Goal: Transaction & Acquisition: Download file/media

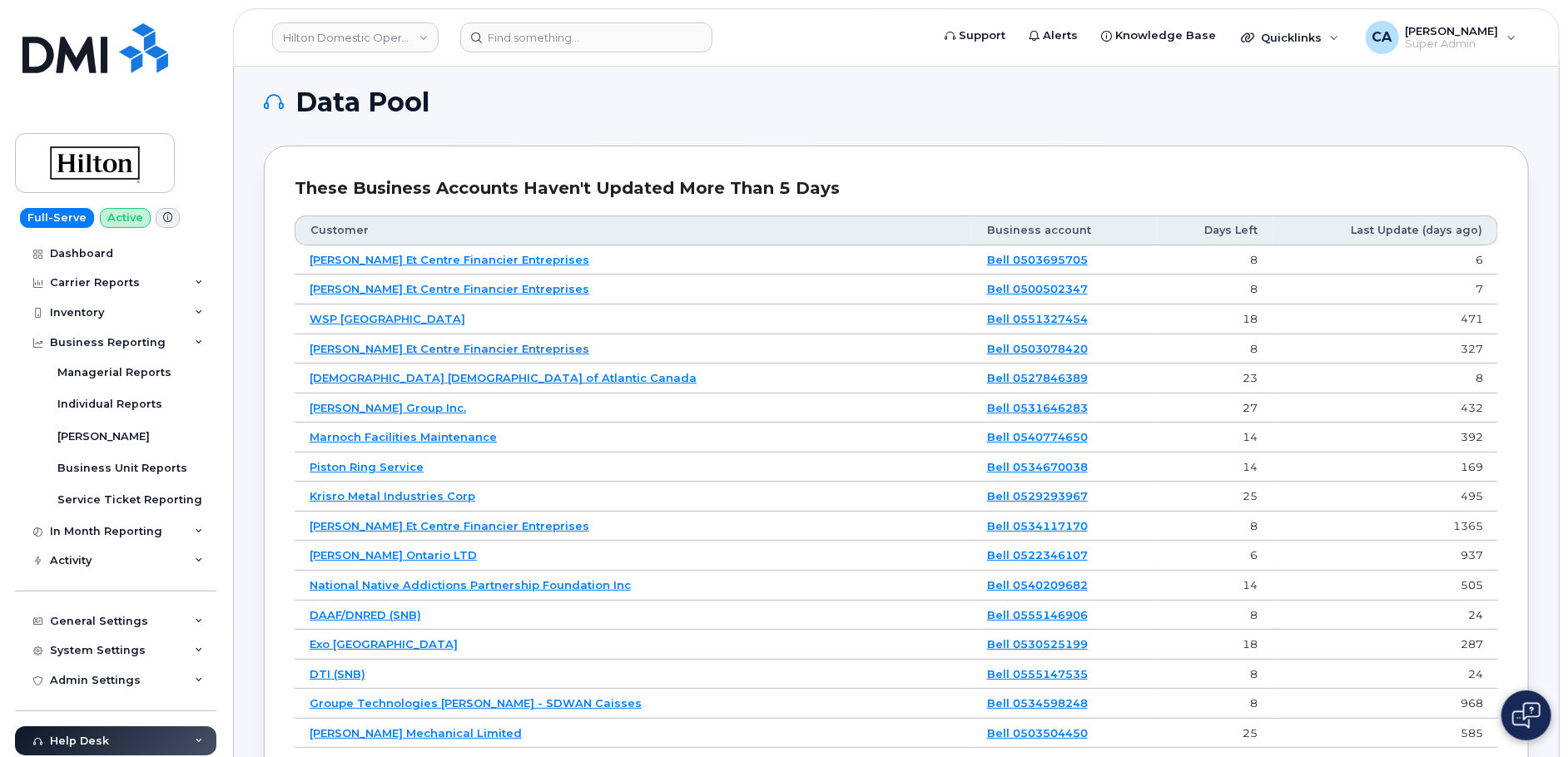
scroll to position [19, 0]
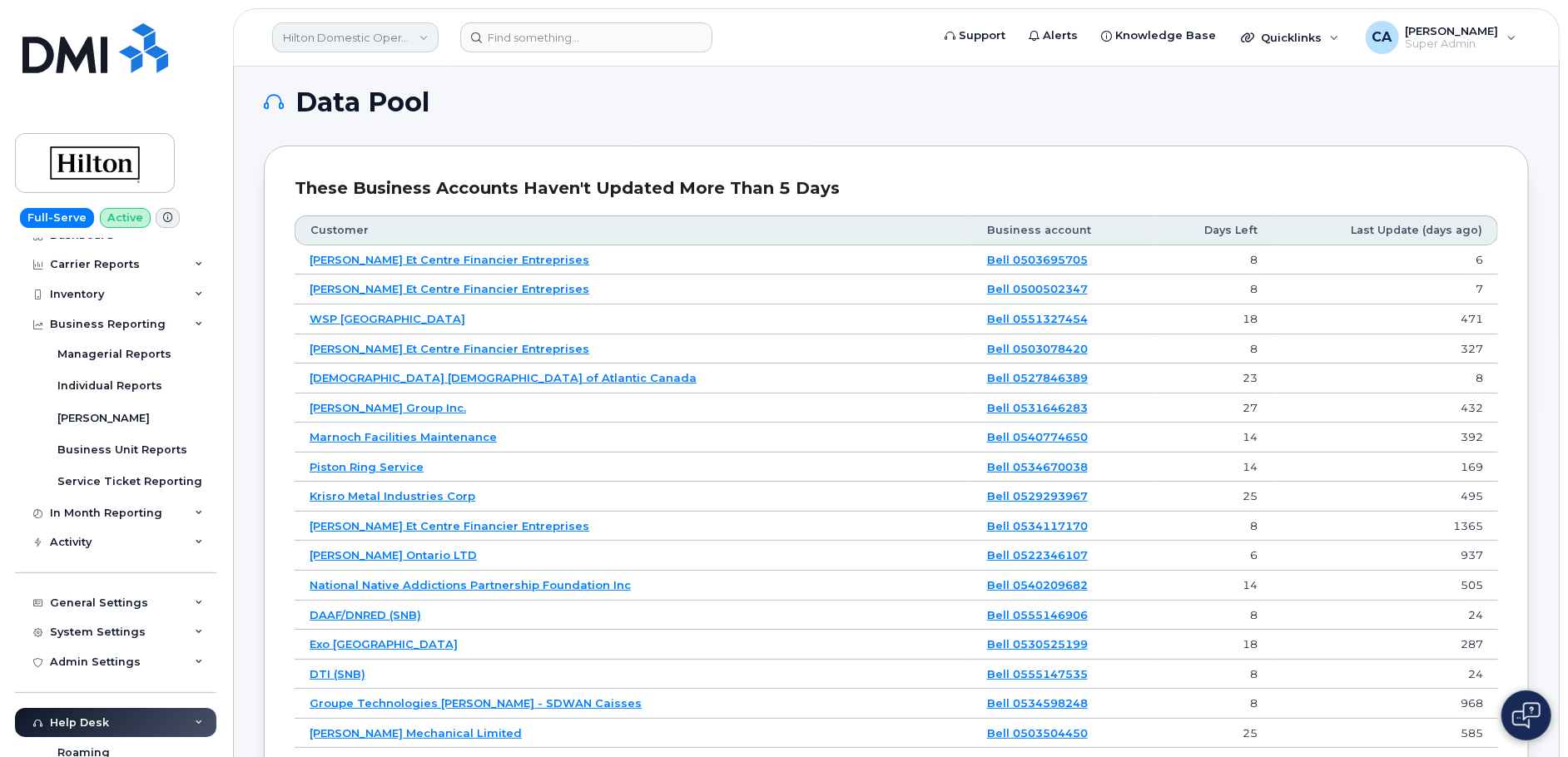
click at [355, 25] on link "Hilton Domestic Operating Company Inc" at bounding box center [356, 37] width 167 height 30
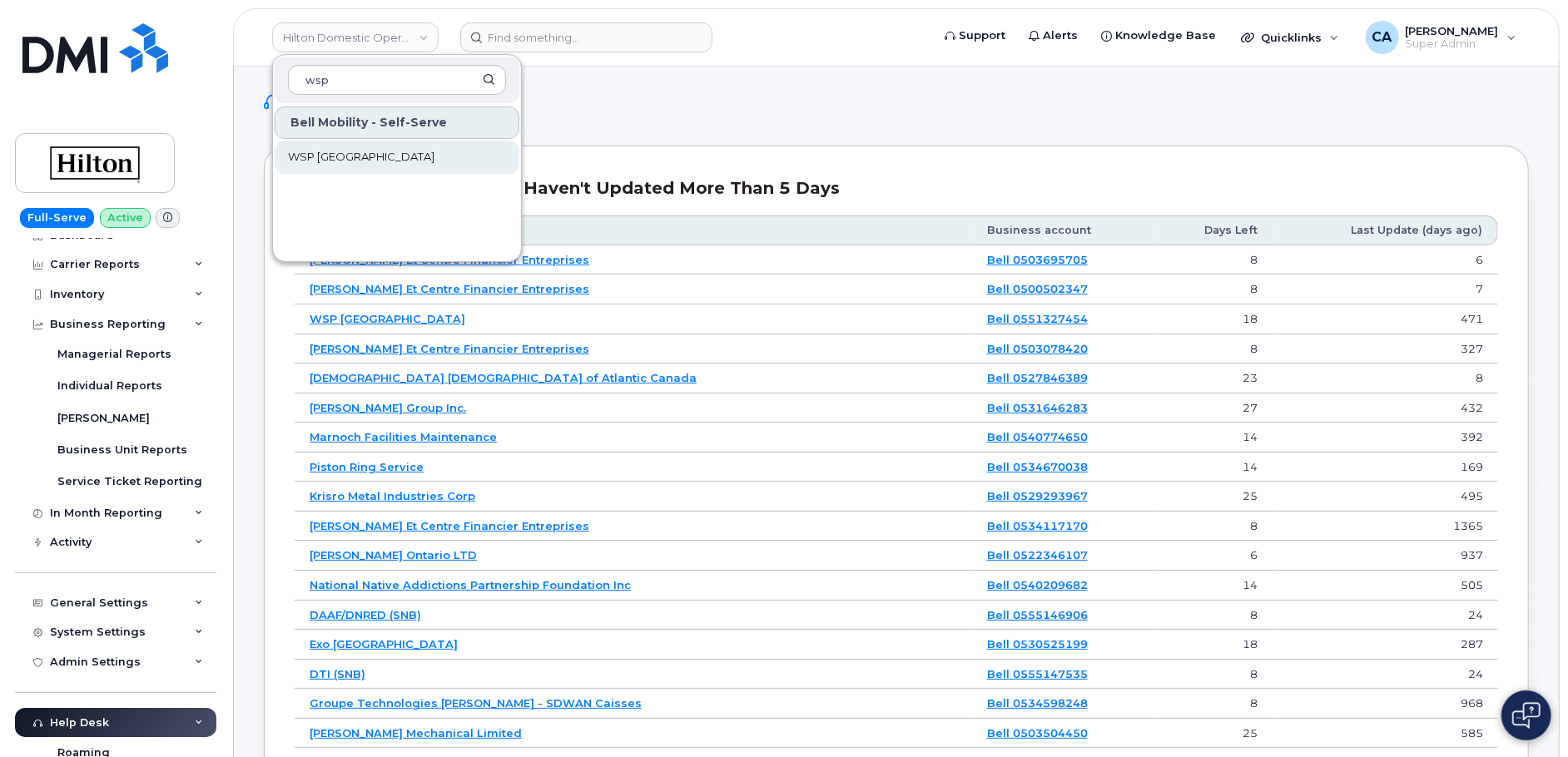
type input "wsp"
click at [355, 157] on span "WSP Canada" at bounding box center [361, 158] width 146 height 17
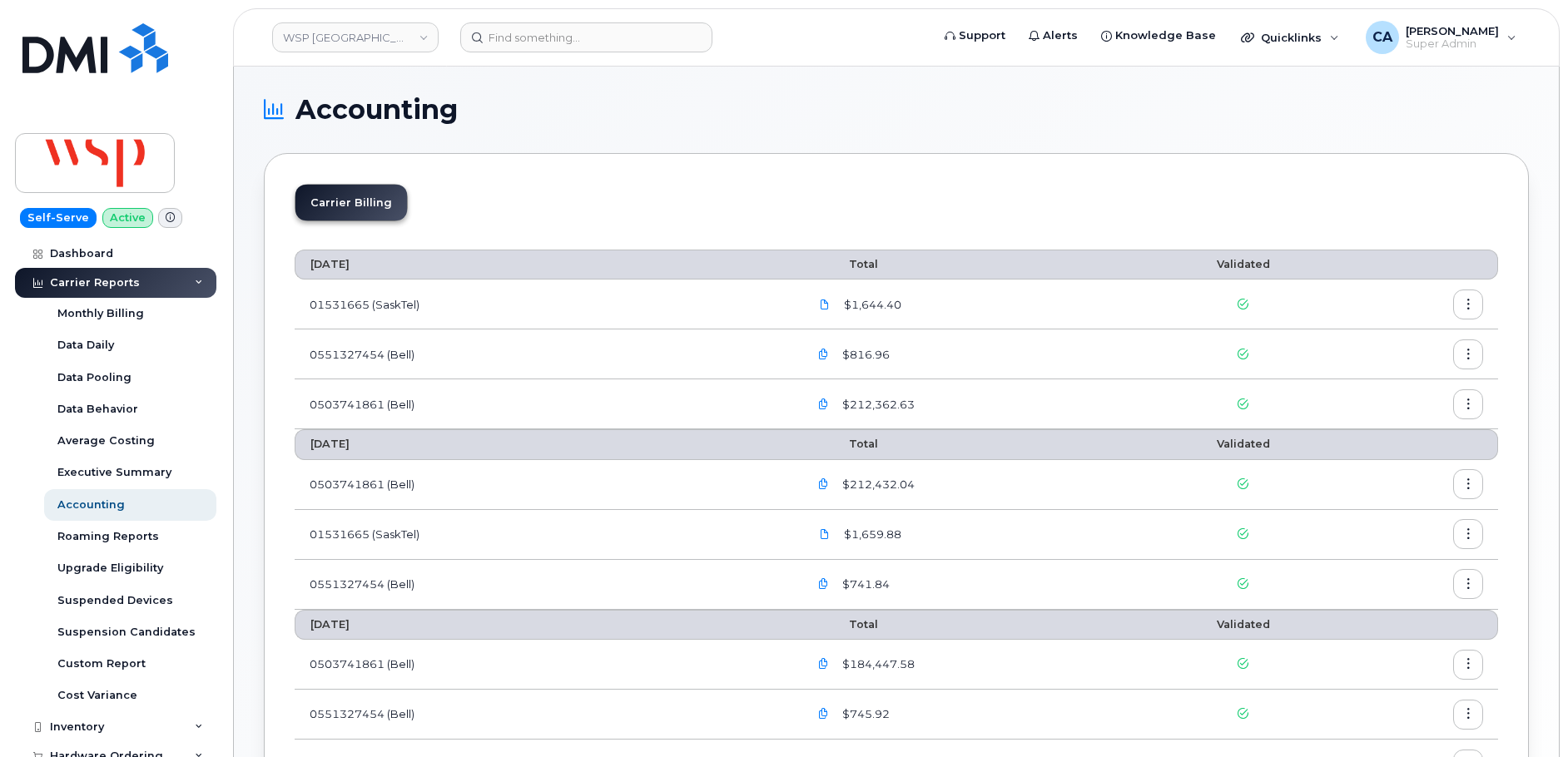
scroll to position [48, 0]
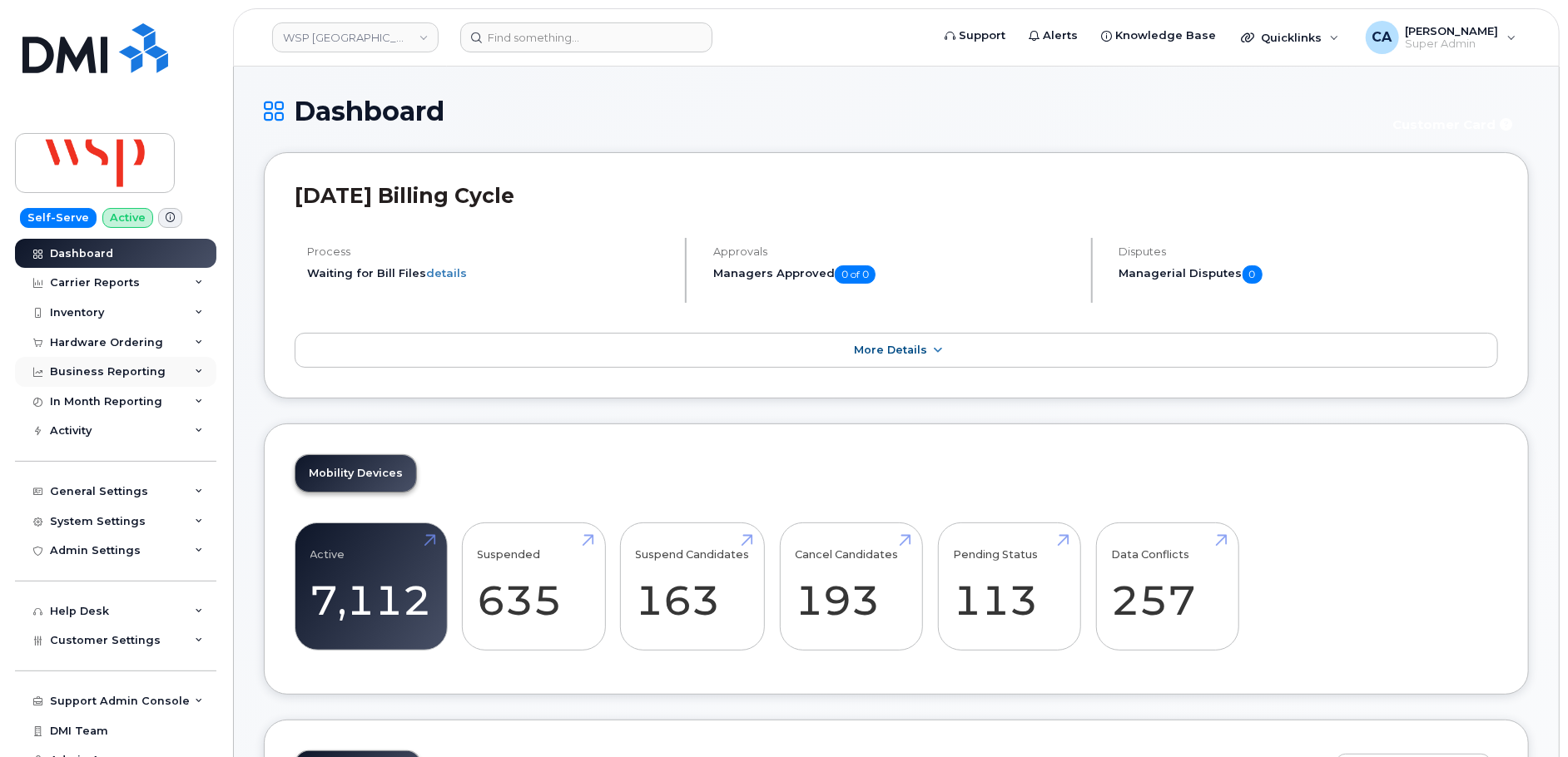
click at [101, 363] on div "Business Reporting" at bounding box center [115, 372] width 201 height 30
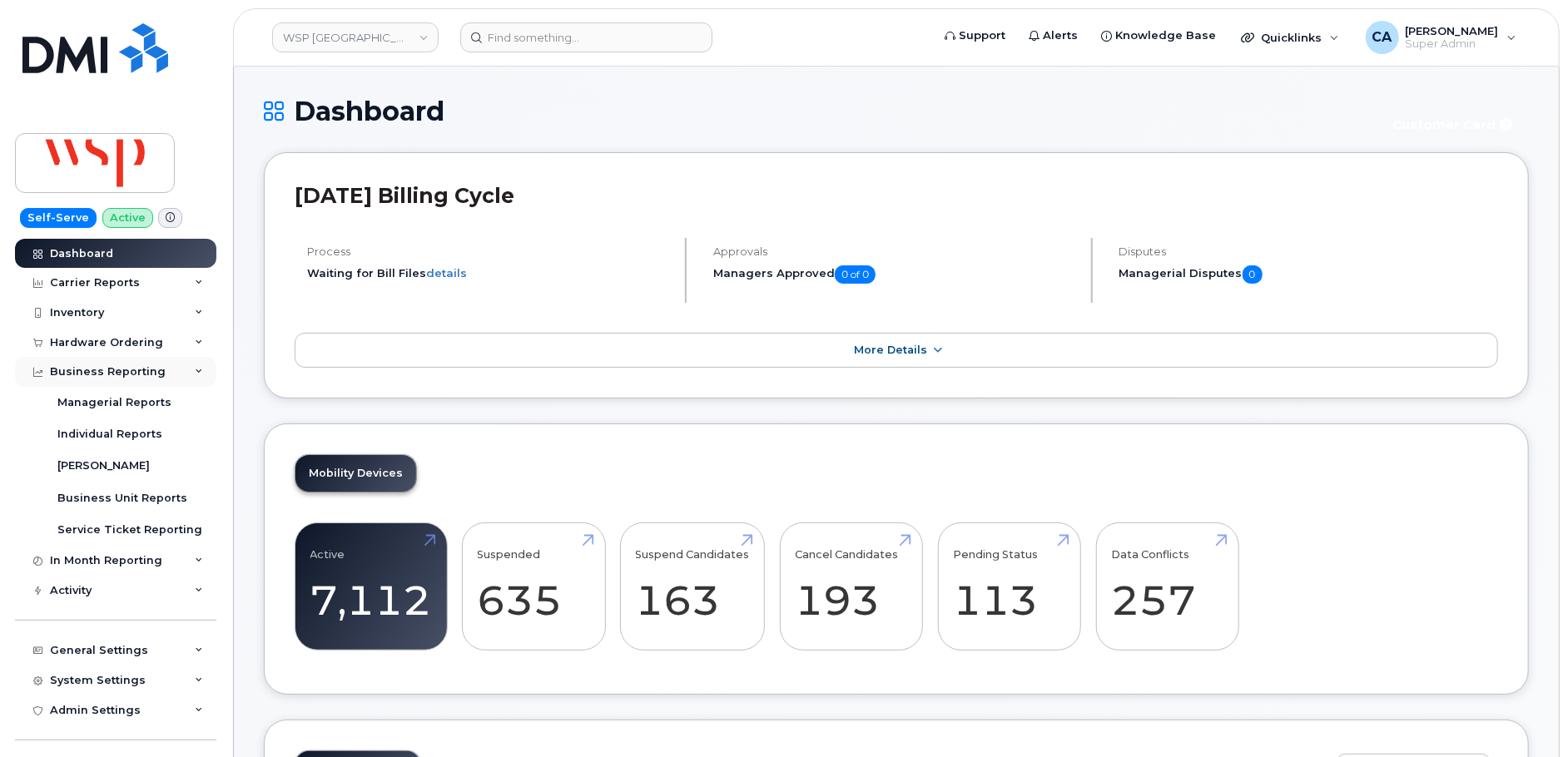
click at [101, 363] on div "Business Reporting" at bounding box center [115, 372] width 201 height 30
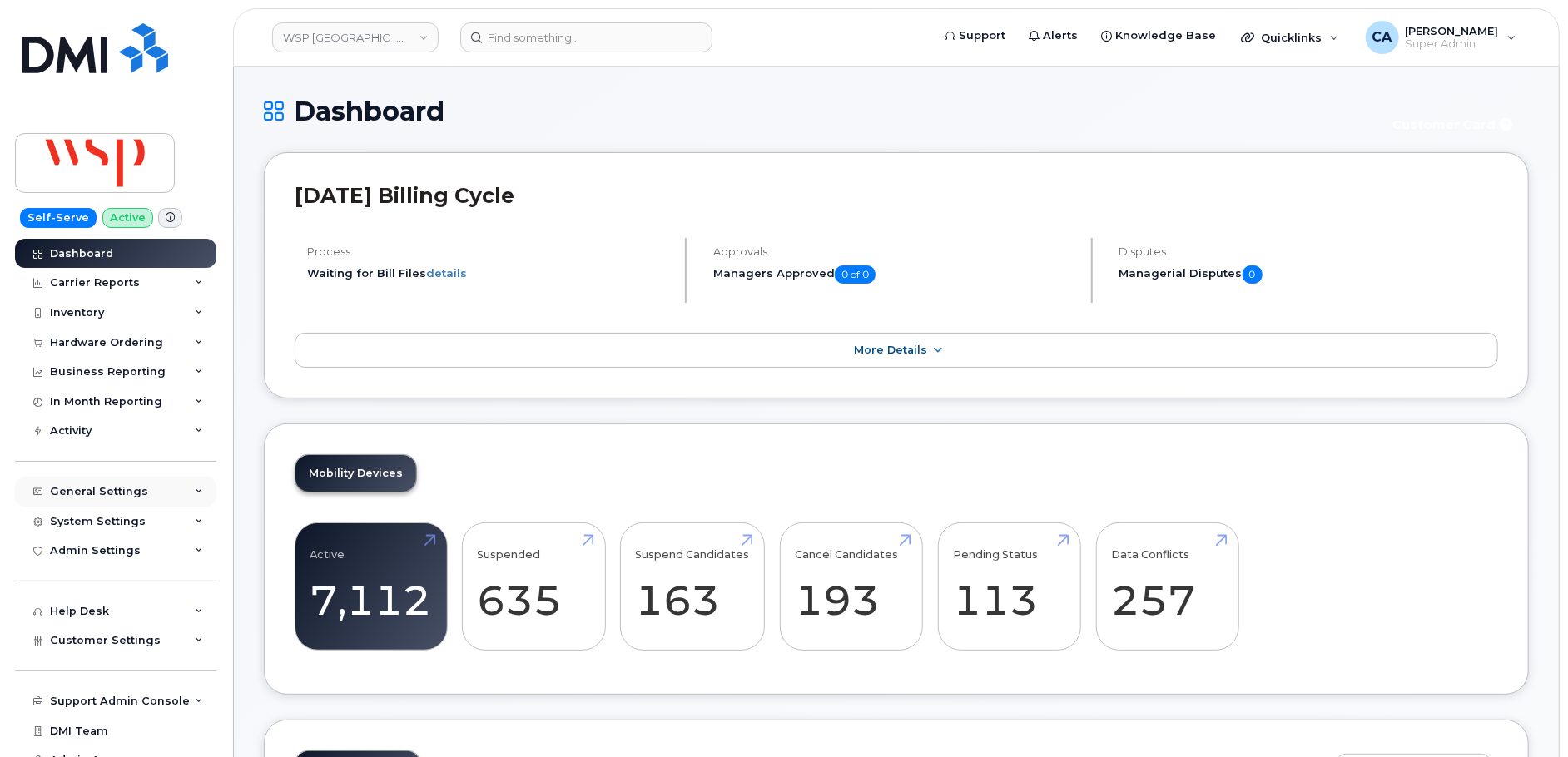
click at [79, 498] on div "General Settings" at bounding box center [115, 492] width 201 height 30
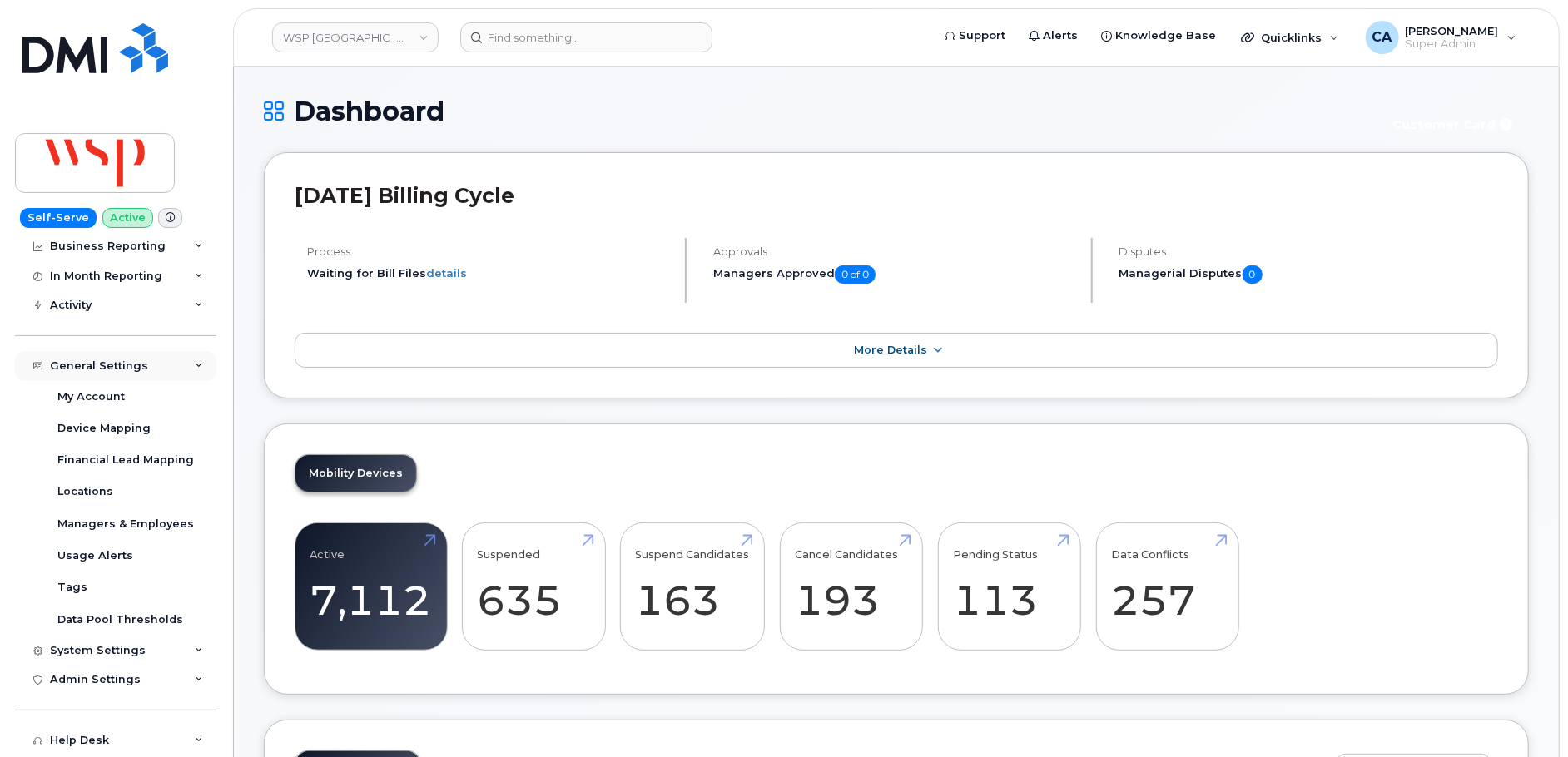
scroll to position [132, 0]
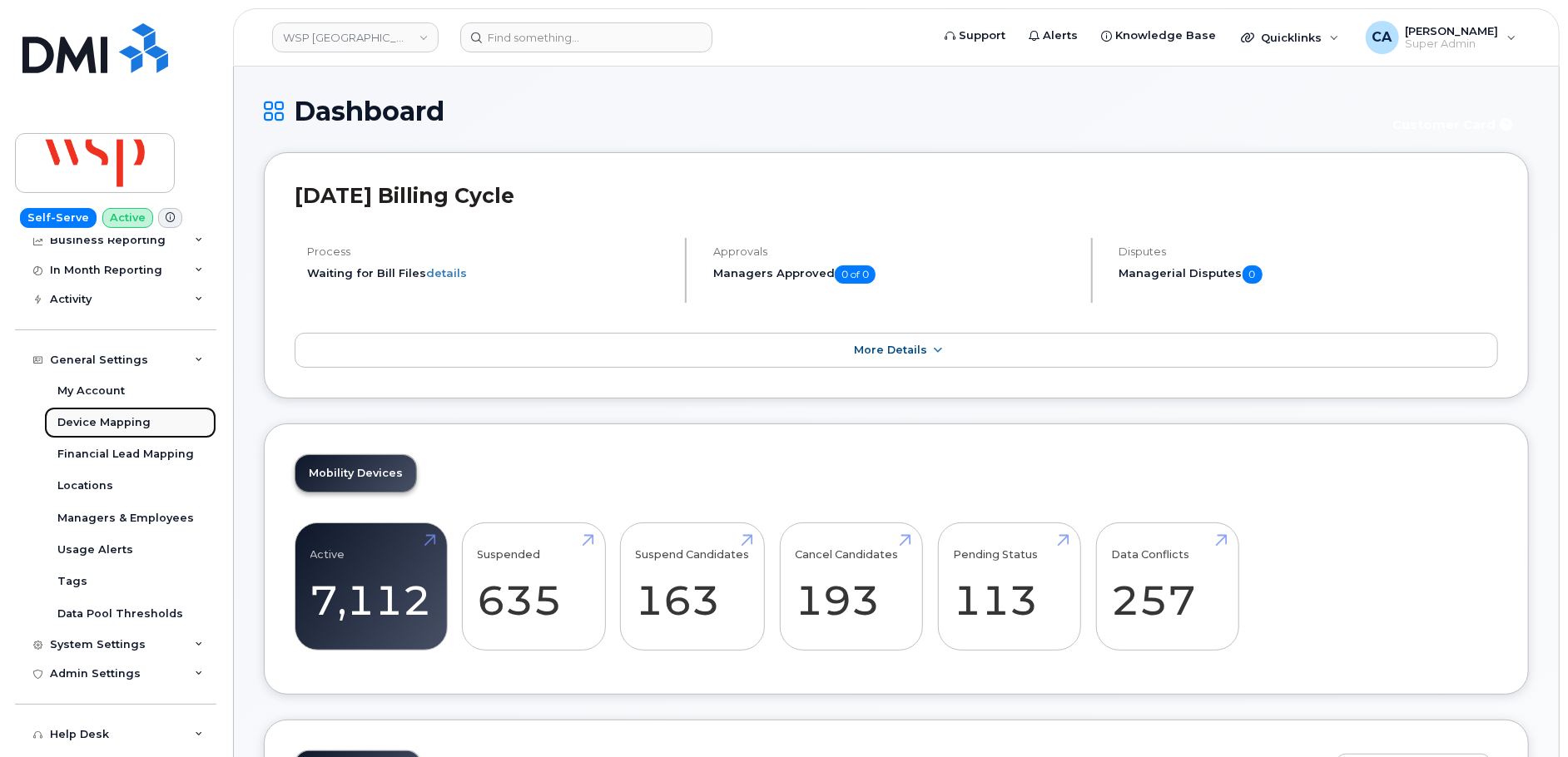
click at [89, 418] on div "Device Mapping" at bounding box center [104, 423] width 94 height 15
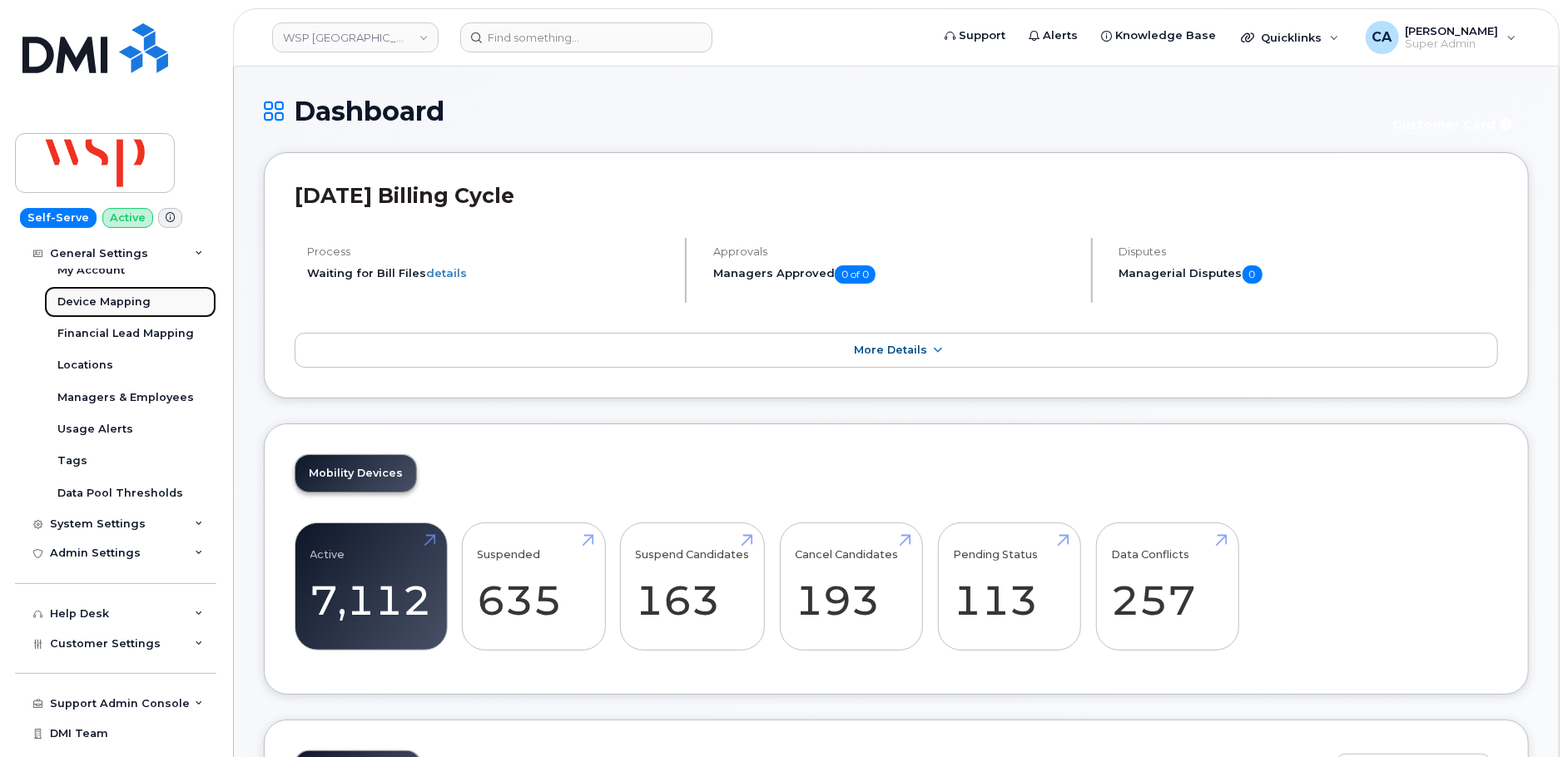
scroll to position [271, 0]
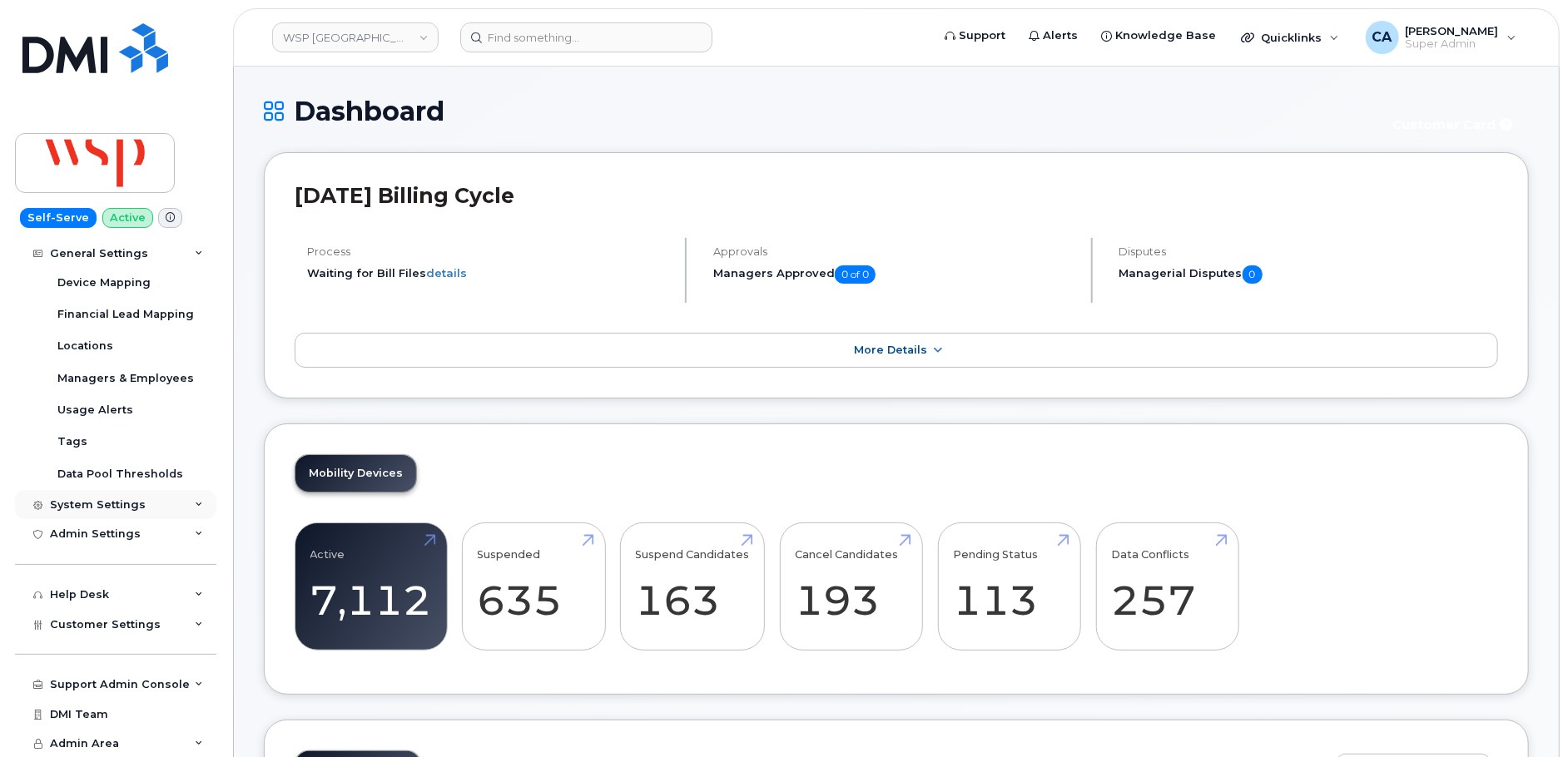
click at [112, 495] on div "System Settings" at bounding box center [115, 505] width 201 height 30
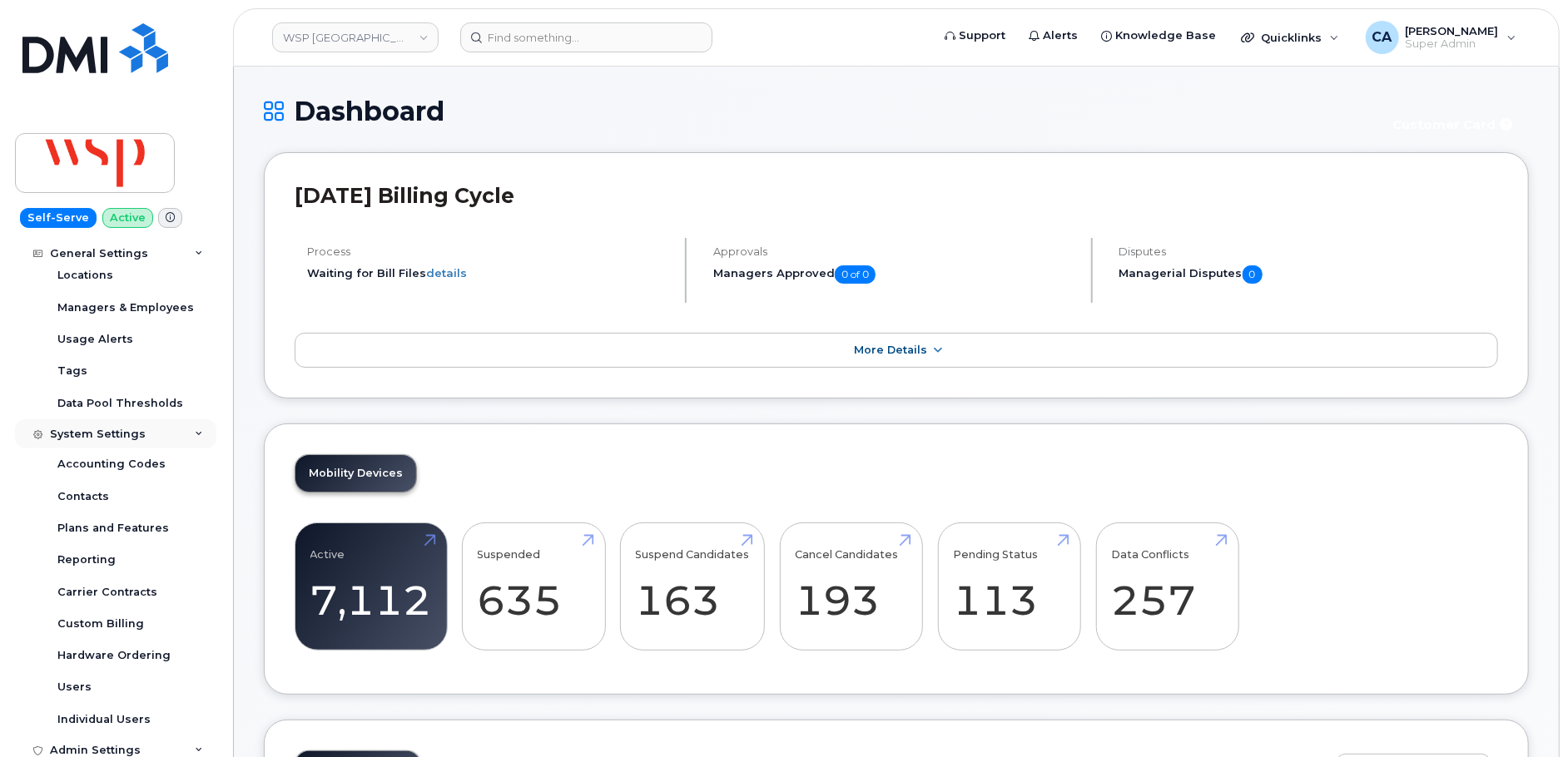
scroll to position [345, 0]
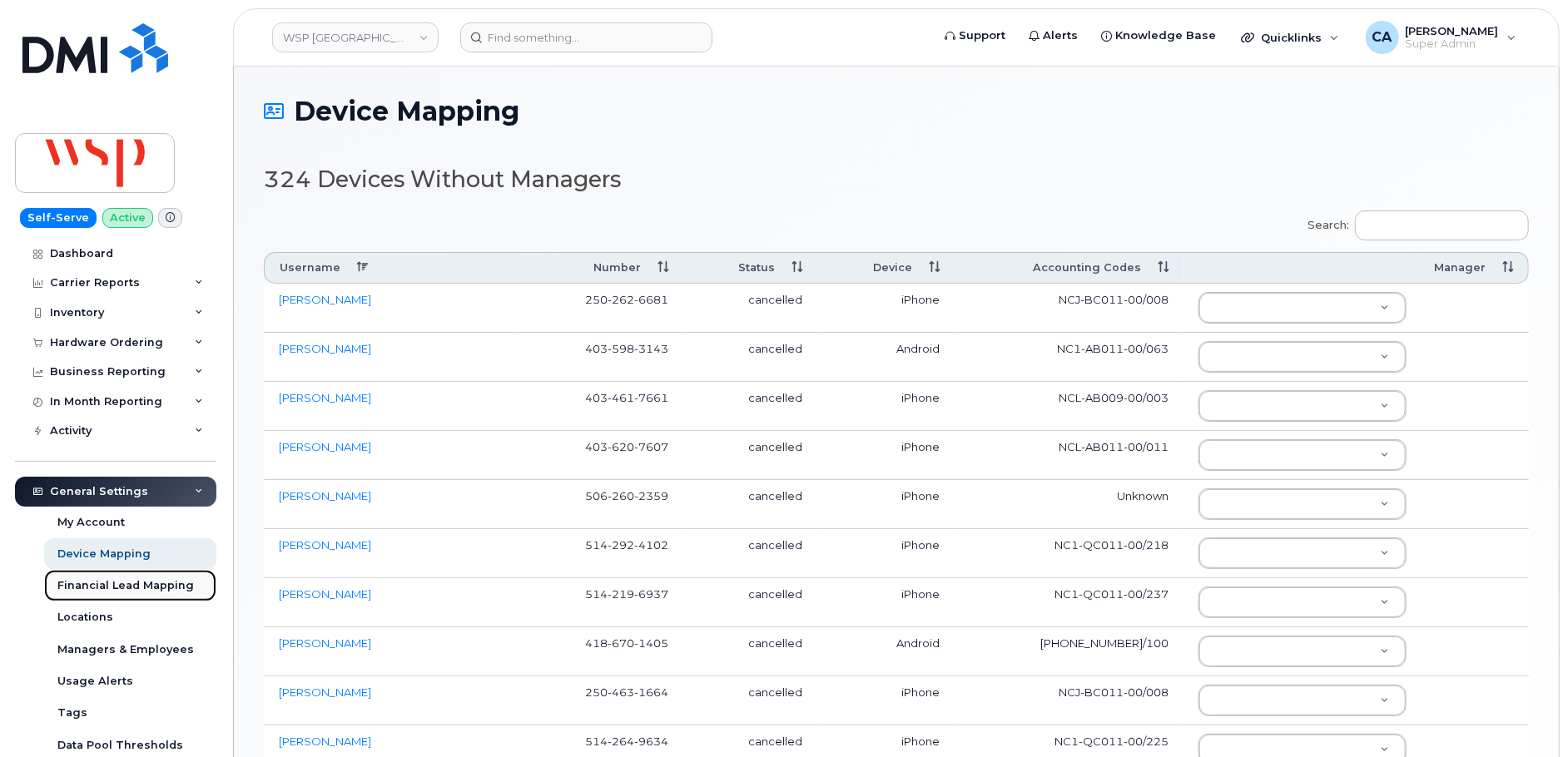
click at [115, 586] on div "Financial Lead Mapping" at bounding box center [125, 586] width 136 height 15
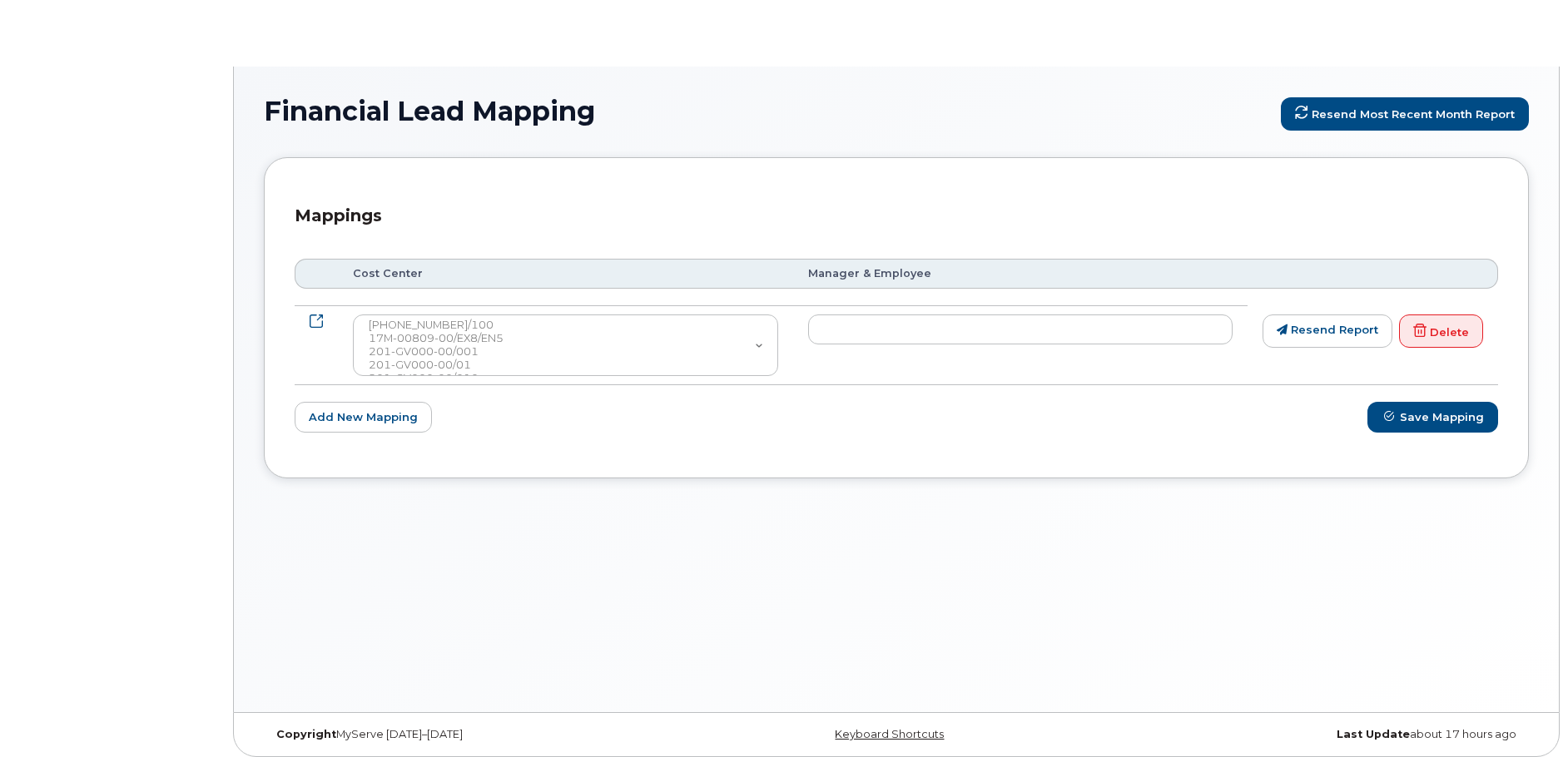
select select
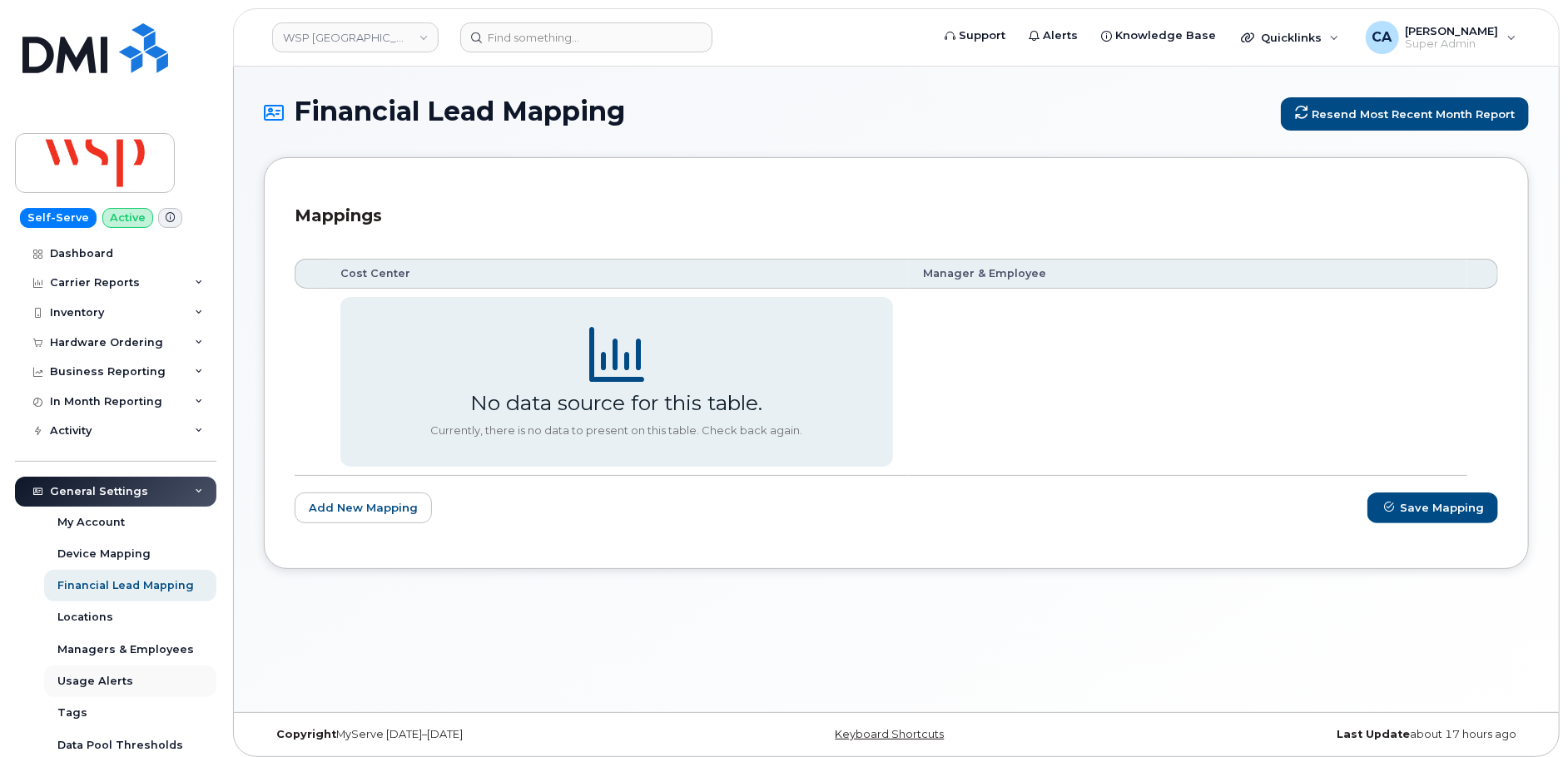
scroll to position [133, 0]
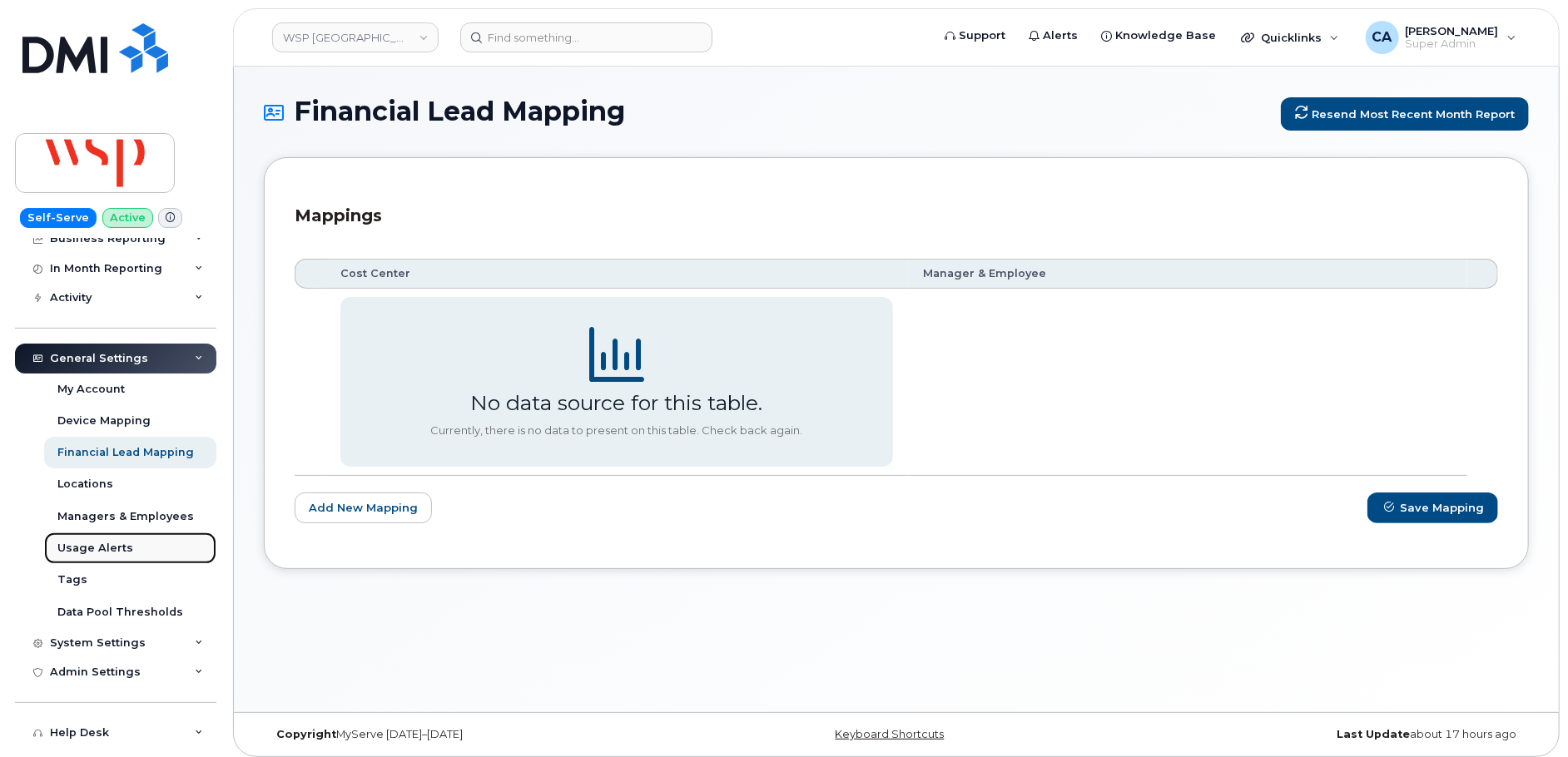
click at [103, 543] on div "Usage Alerts" at bounding box center [95, 549] width 76 height 15
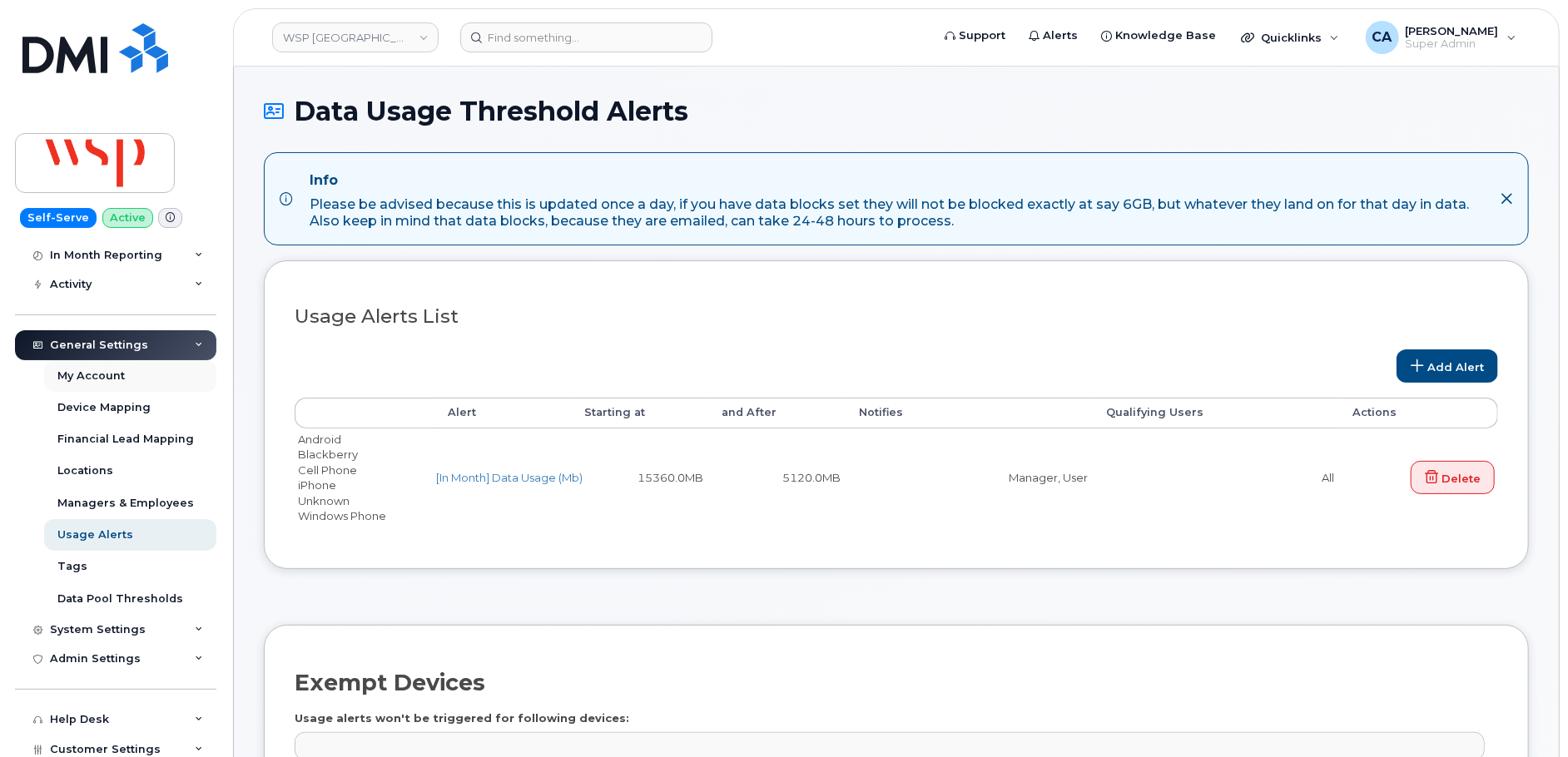
scroll to position [175, 0]
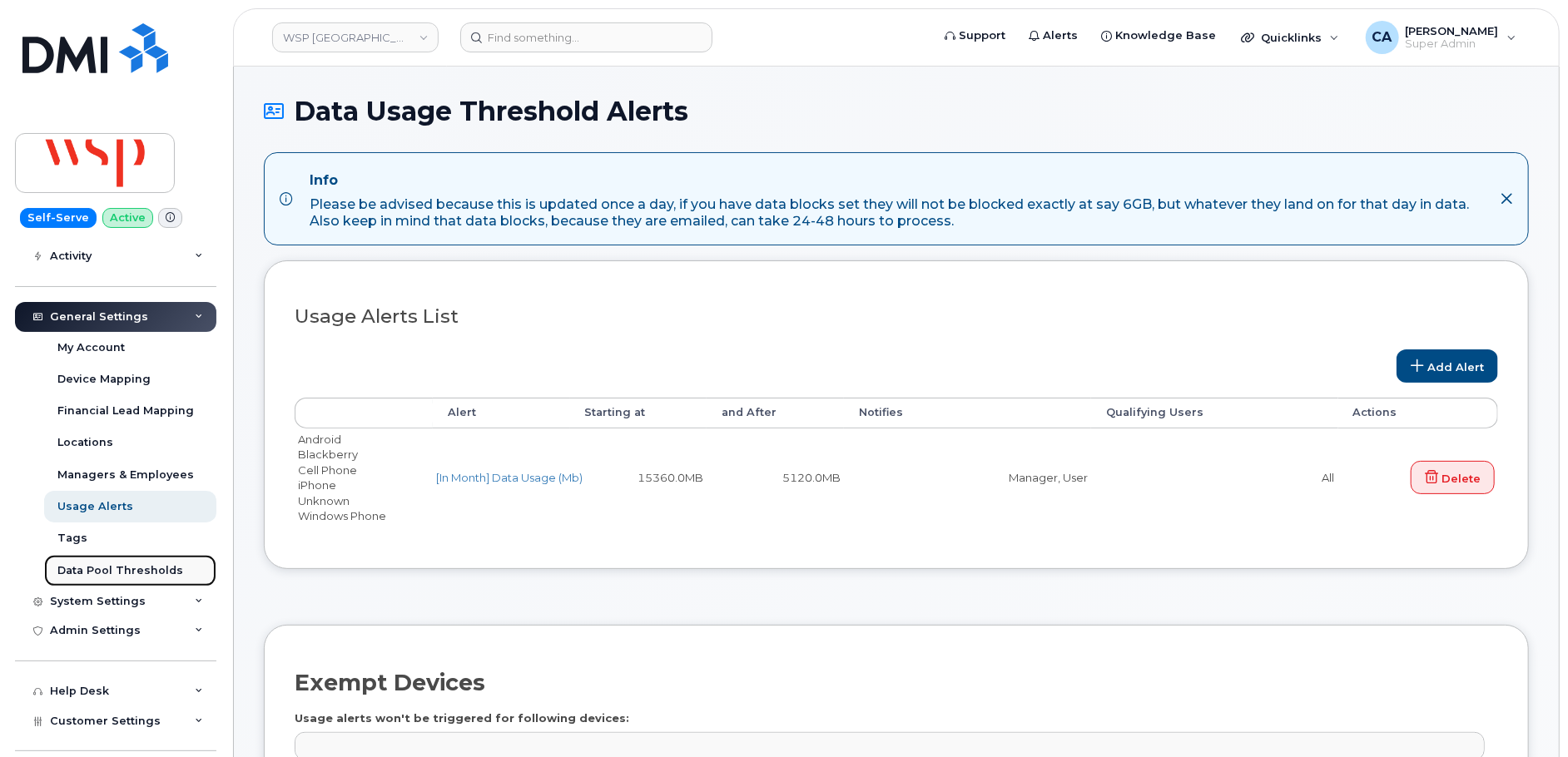
click at [90, 572] on div "Data Pool Thresholds" at bounding box center [120, 571] width 126 height 15
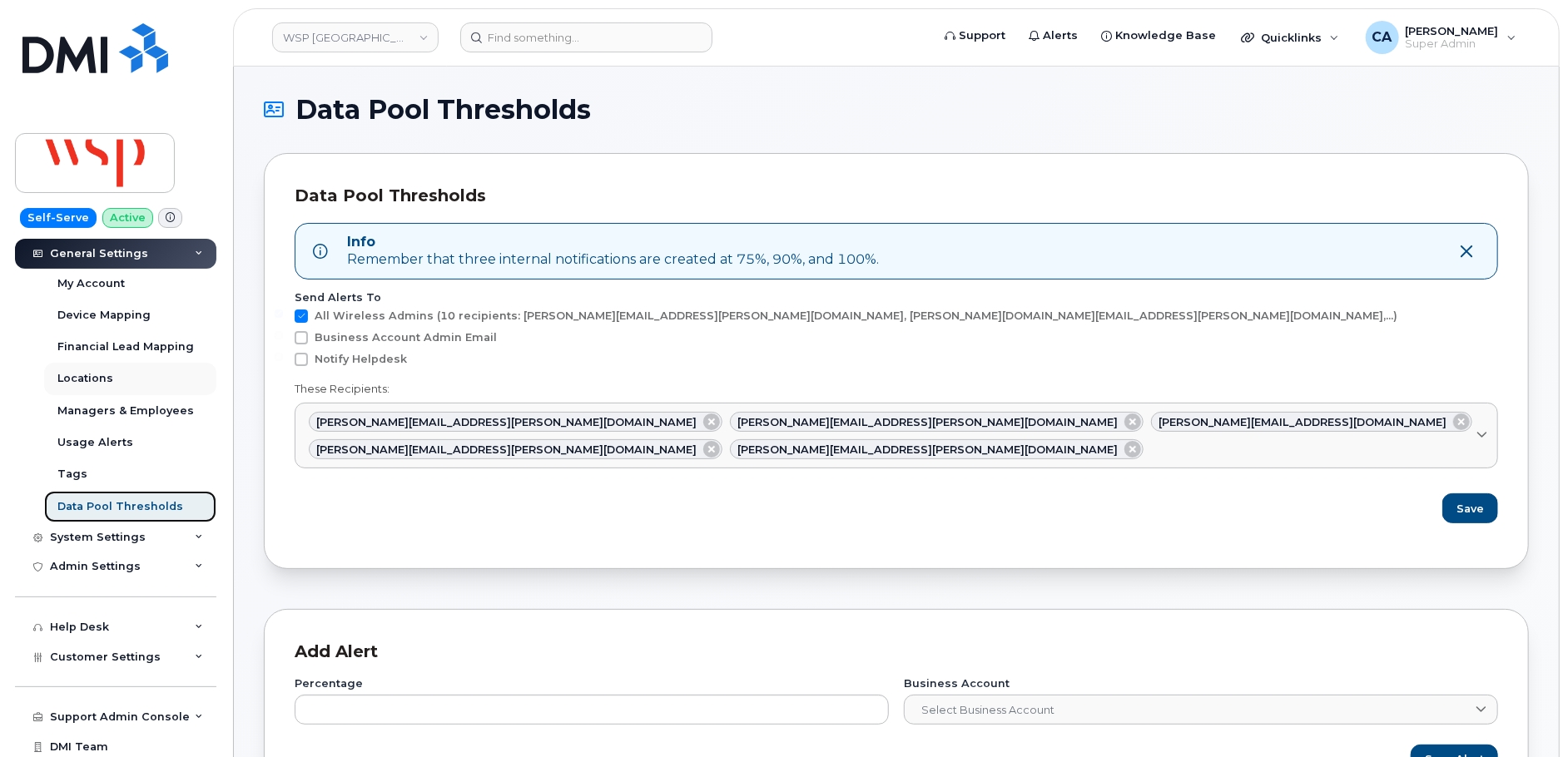
scroll to position [271, 0]
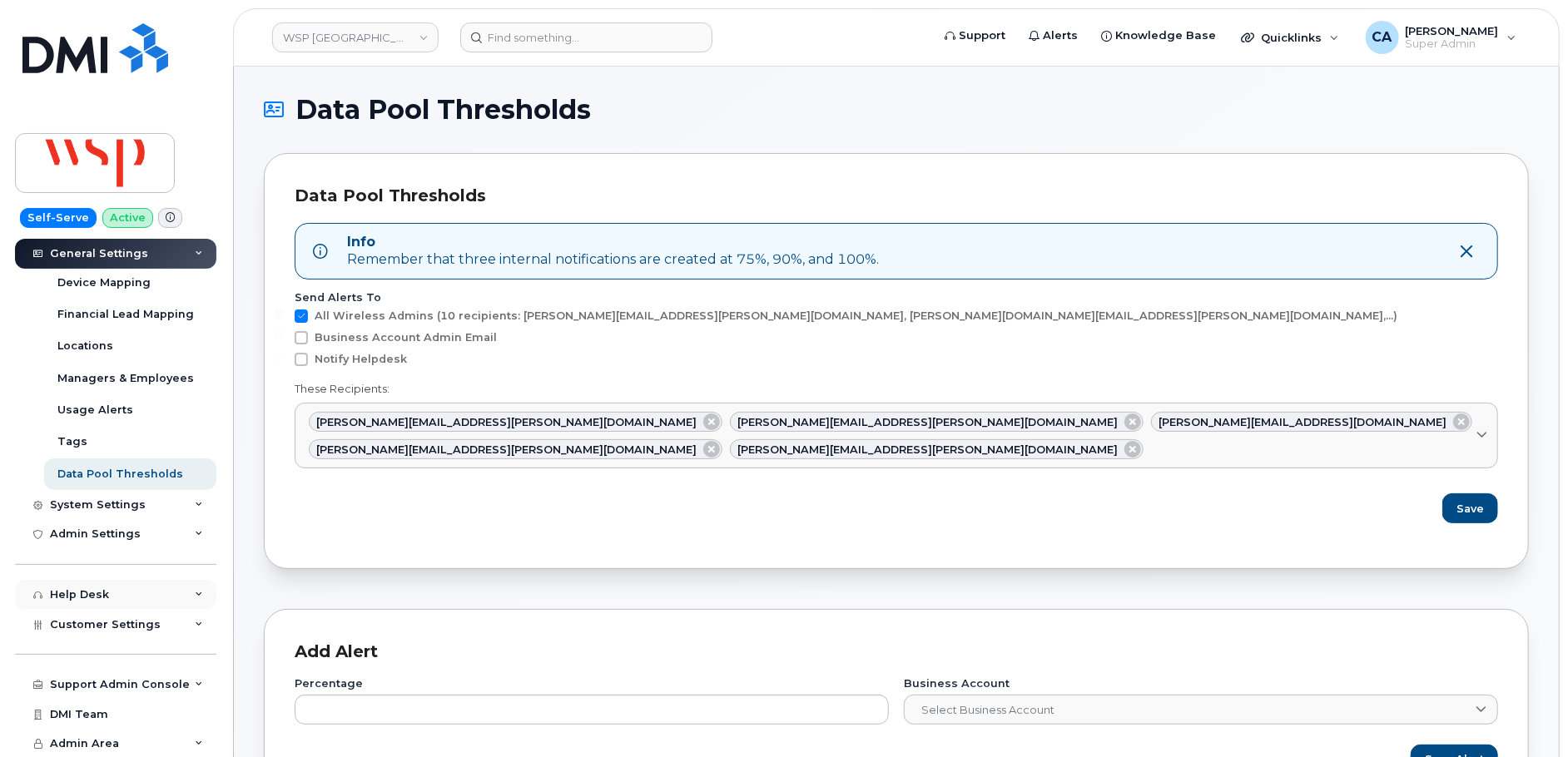
click at [85, 597] on div "Help Desk" at bounding box center [80, 595] width 59 height 13
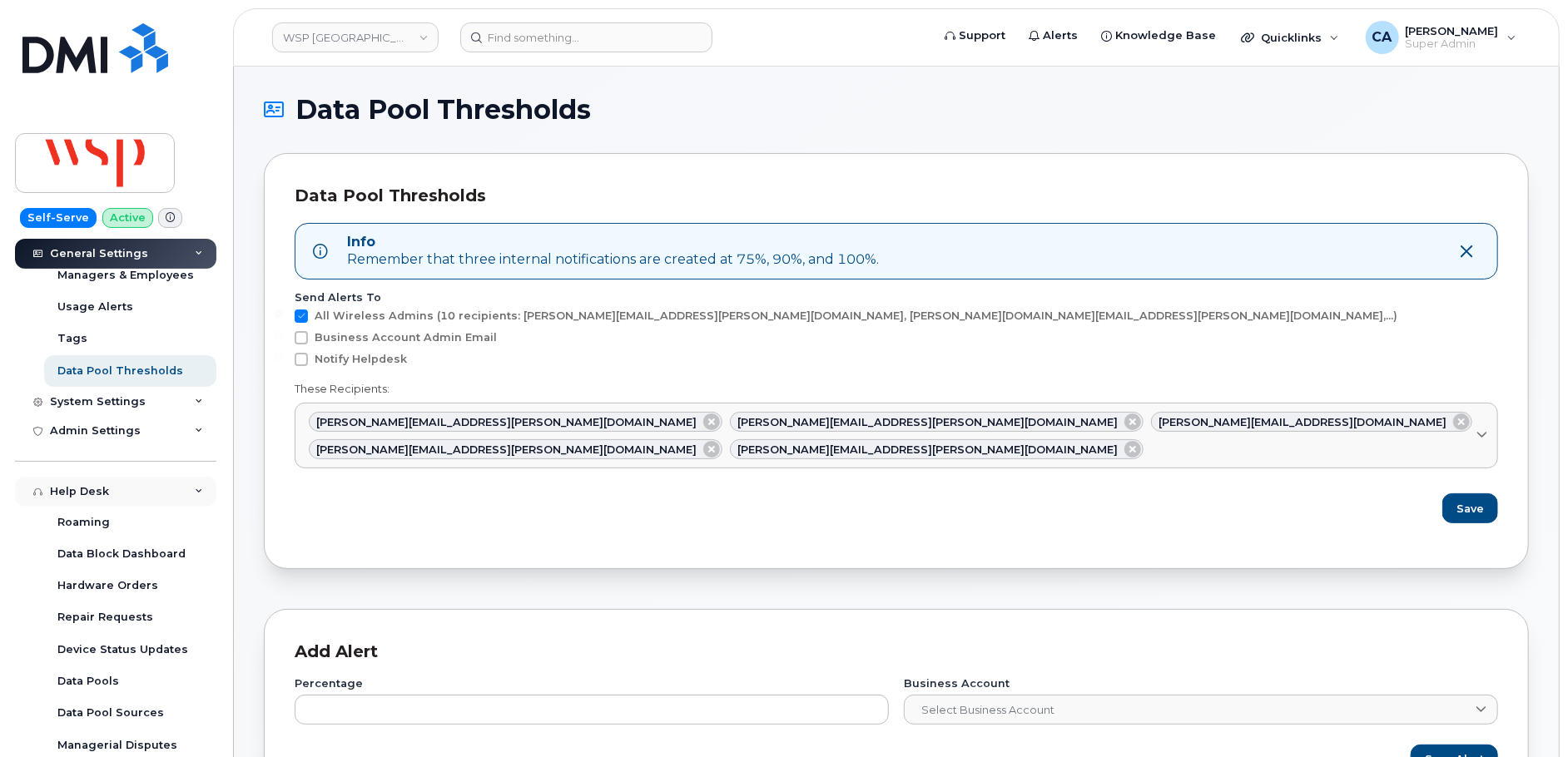
scroll to position [375, 0]
click at [102, 423] on div "Admin Settings" at bounding box center [95, 430] width 91 height 13
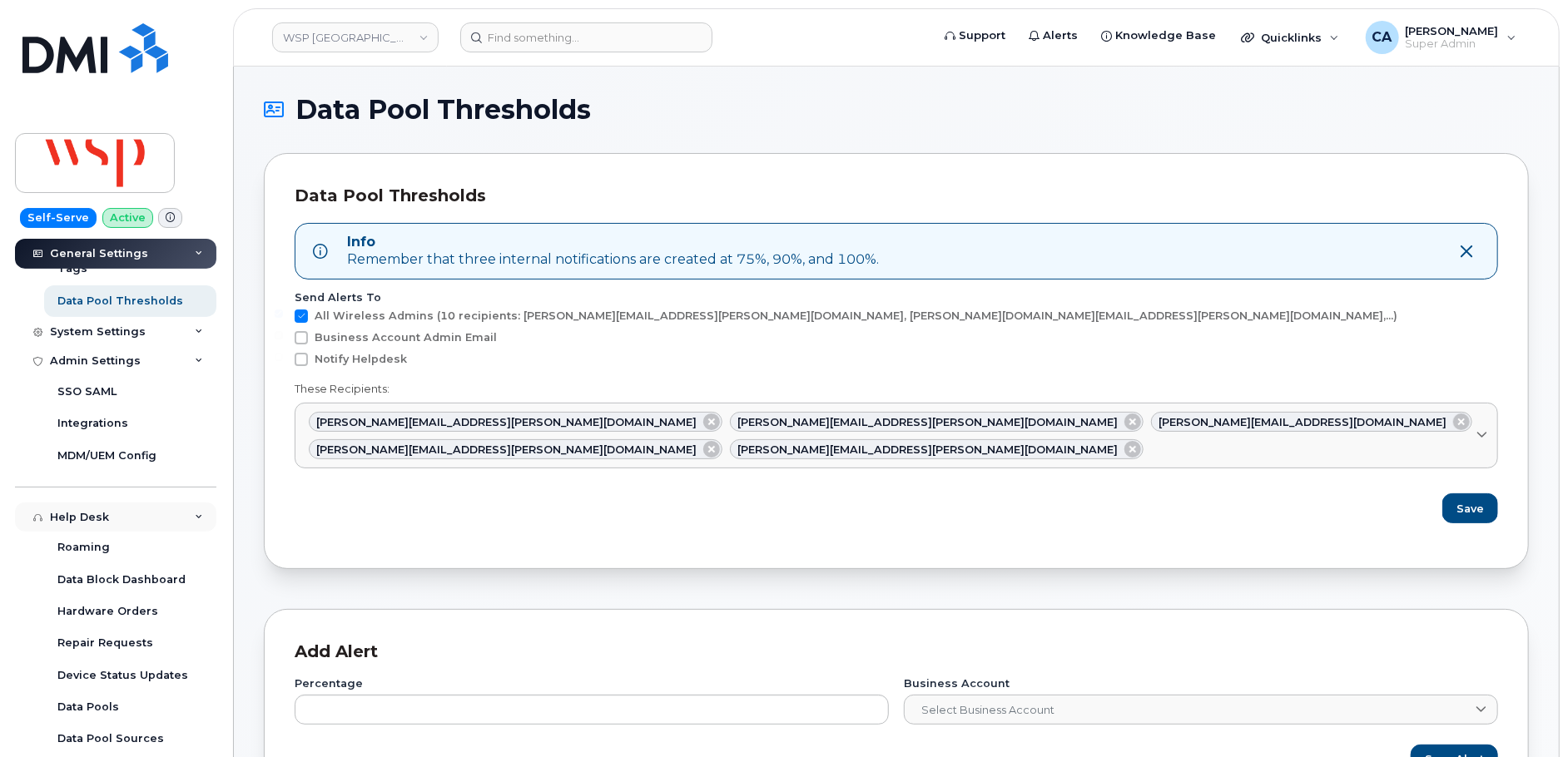
click at [96, 520] on div "Help Desk" at bounding box center [80, 517] width 59 height 13
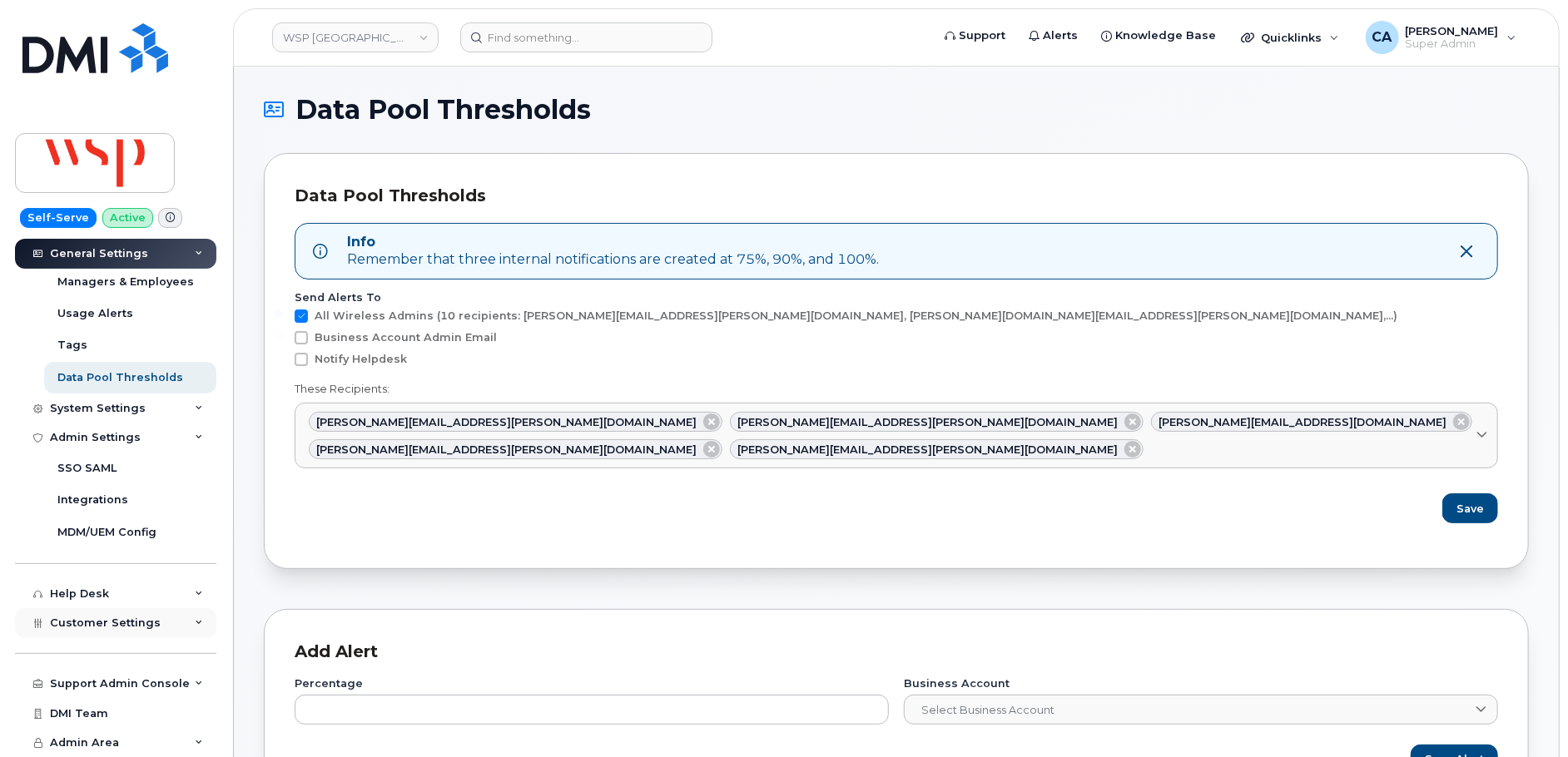
click at [110, 616] on span "Customer Settings" at bounding box center [105, 622] width 110 height 12
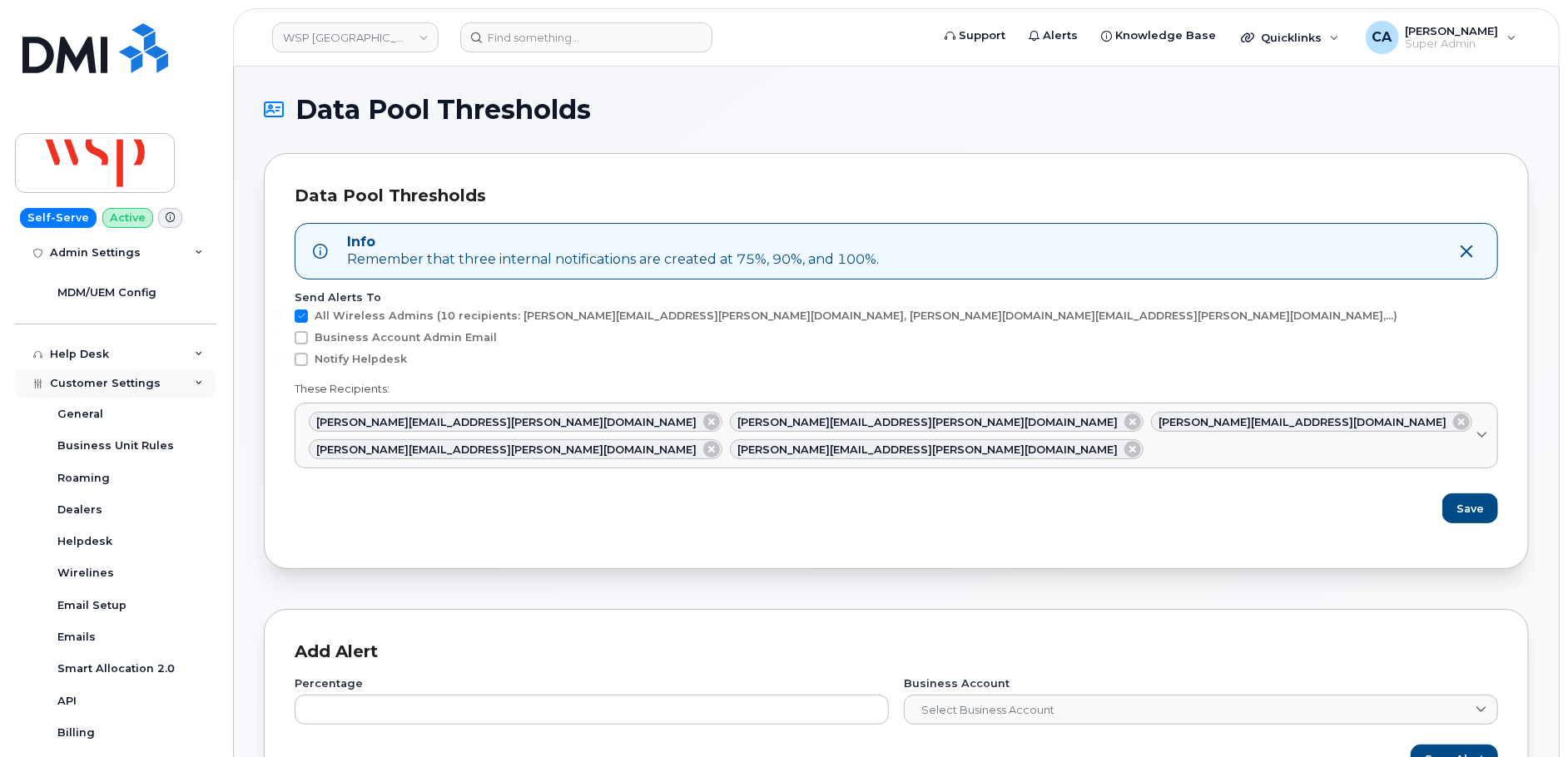
scroll to position [612, 0]
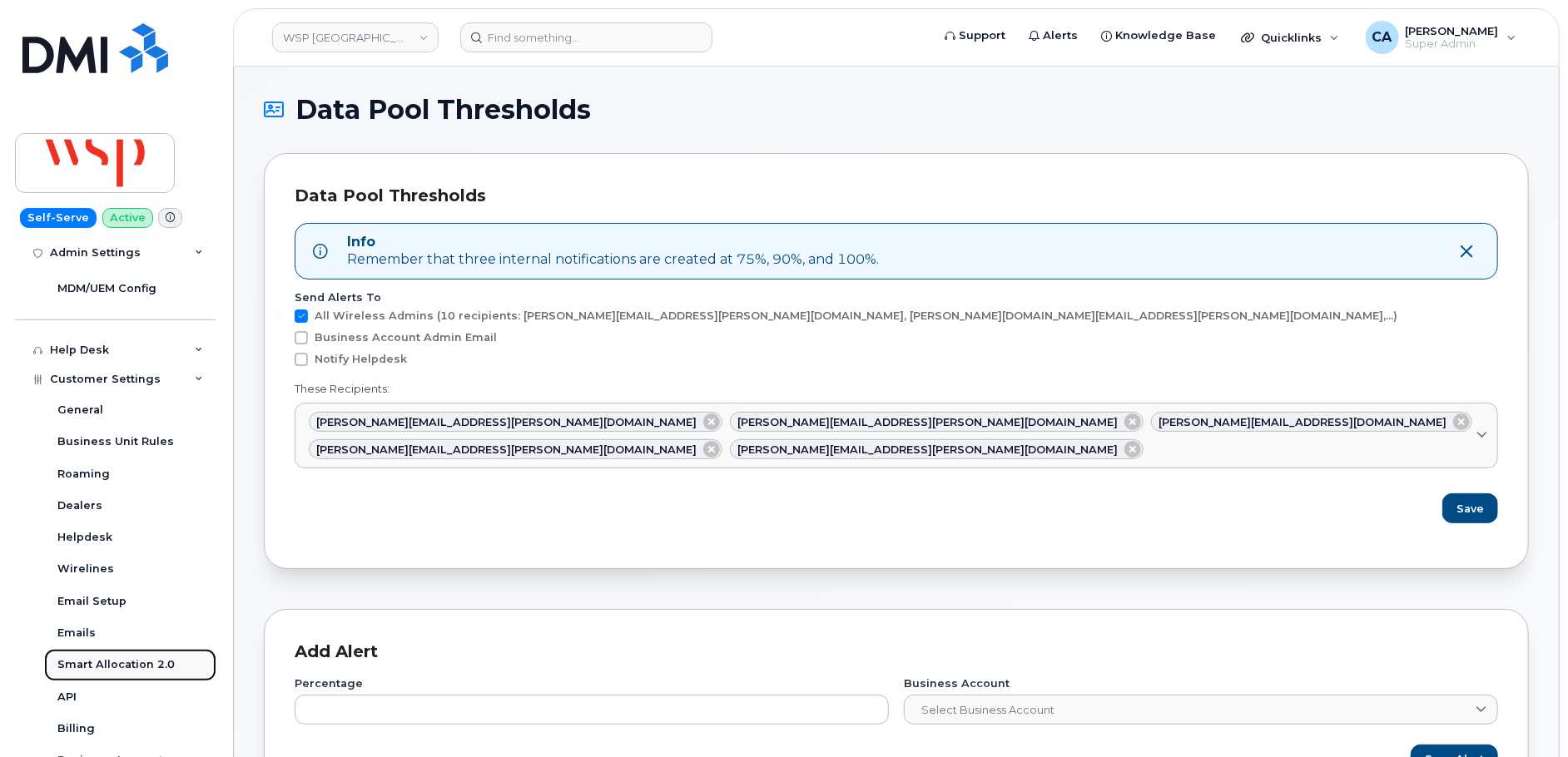
click at [95, 664] on div "Smart Allocation 2.0" at bounding box center [116, 664] width 118 height 15
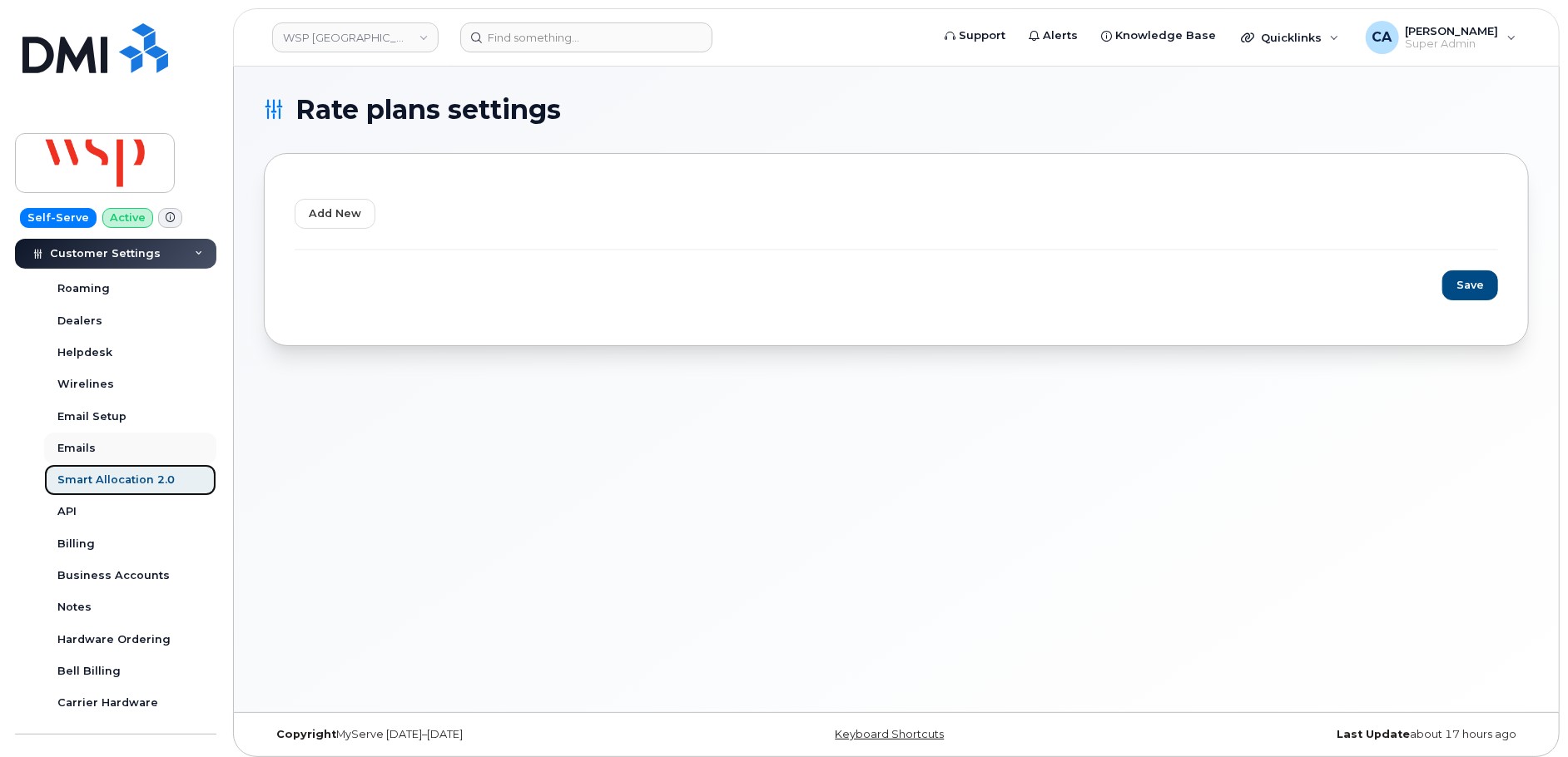
scroll to position [449, 0]
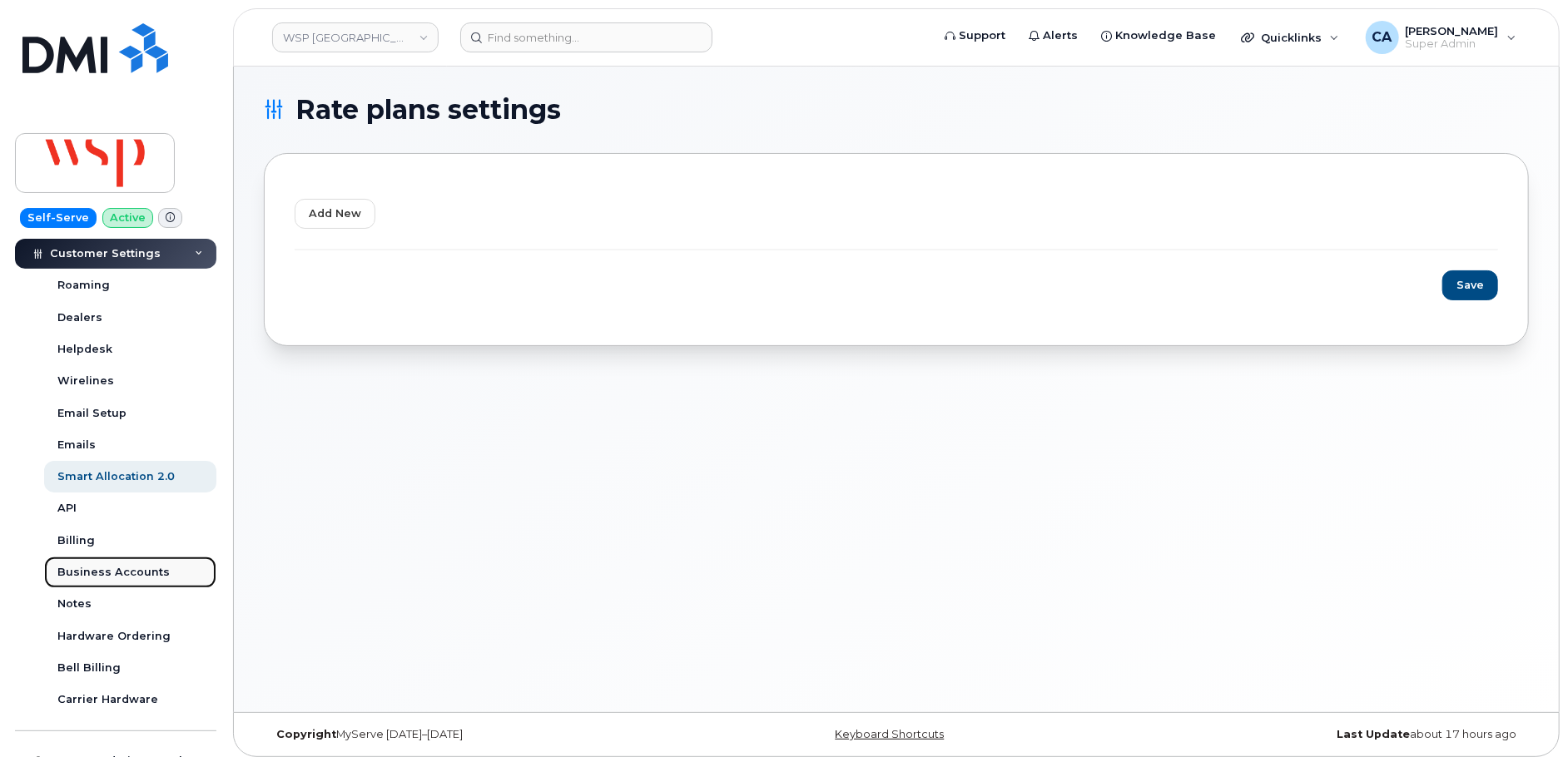
click at [102, 559] on link "Business Accounts" at bounding box center [131, 573] width 172 height 32
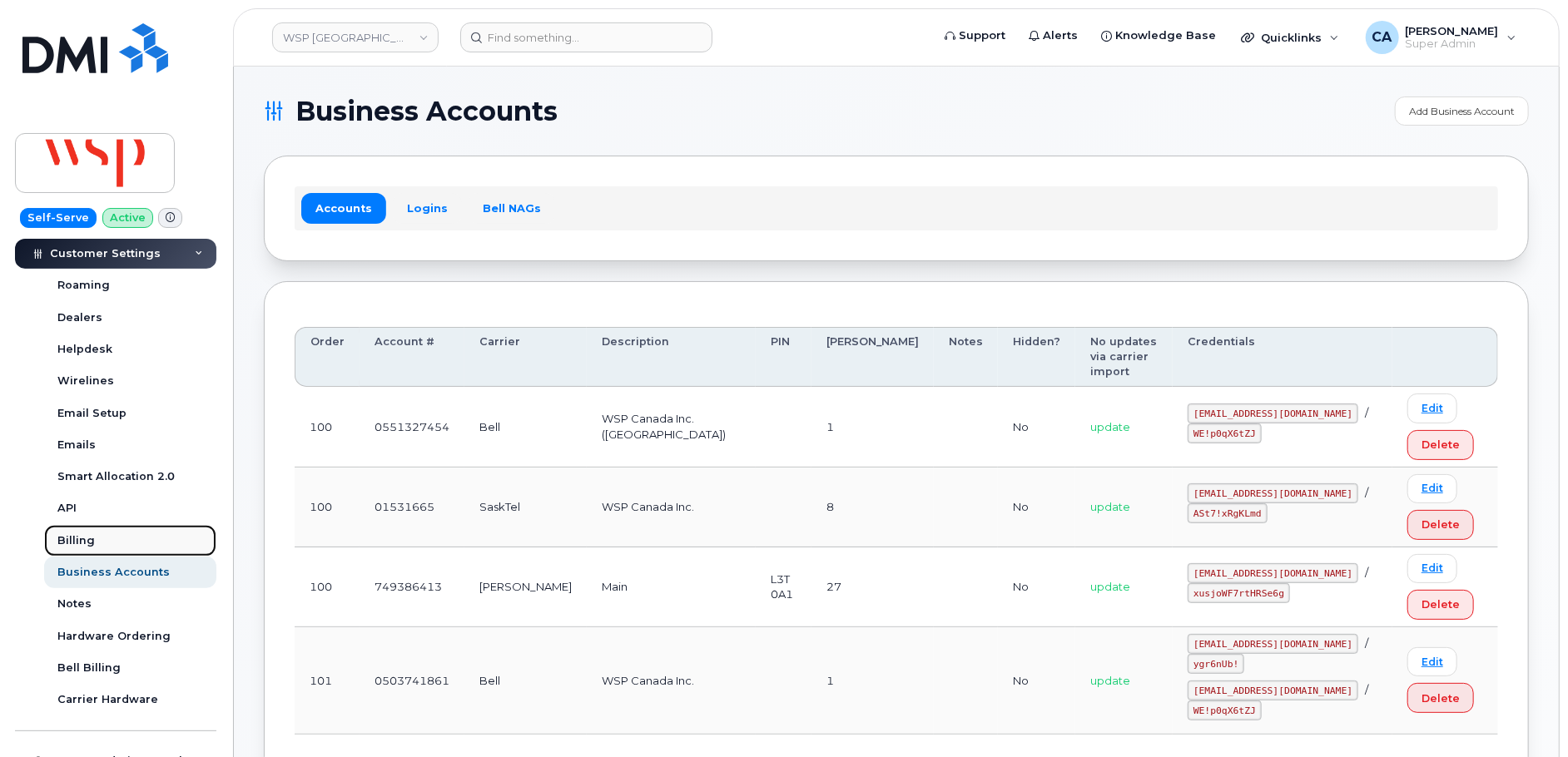
click at [95, 542] on link "Billing" at bounding box center [131, 541] width 172 height 32
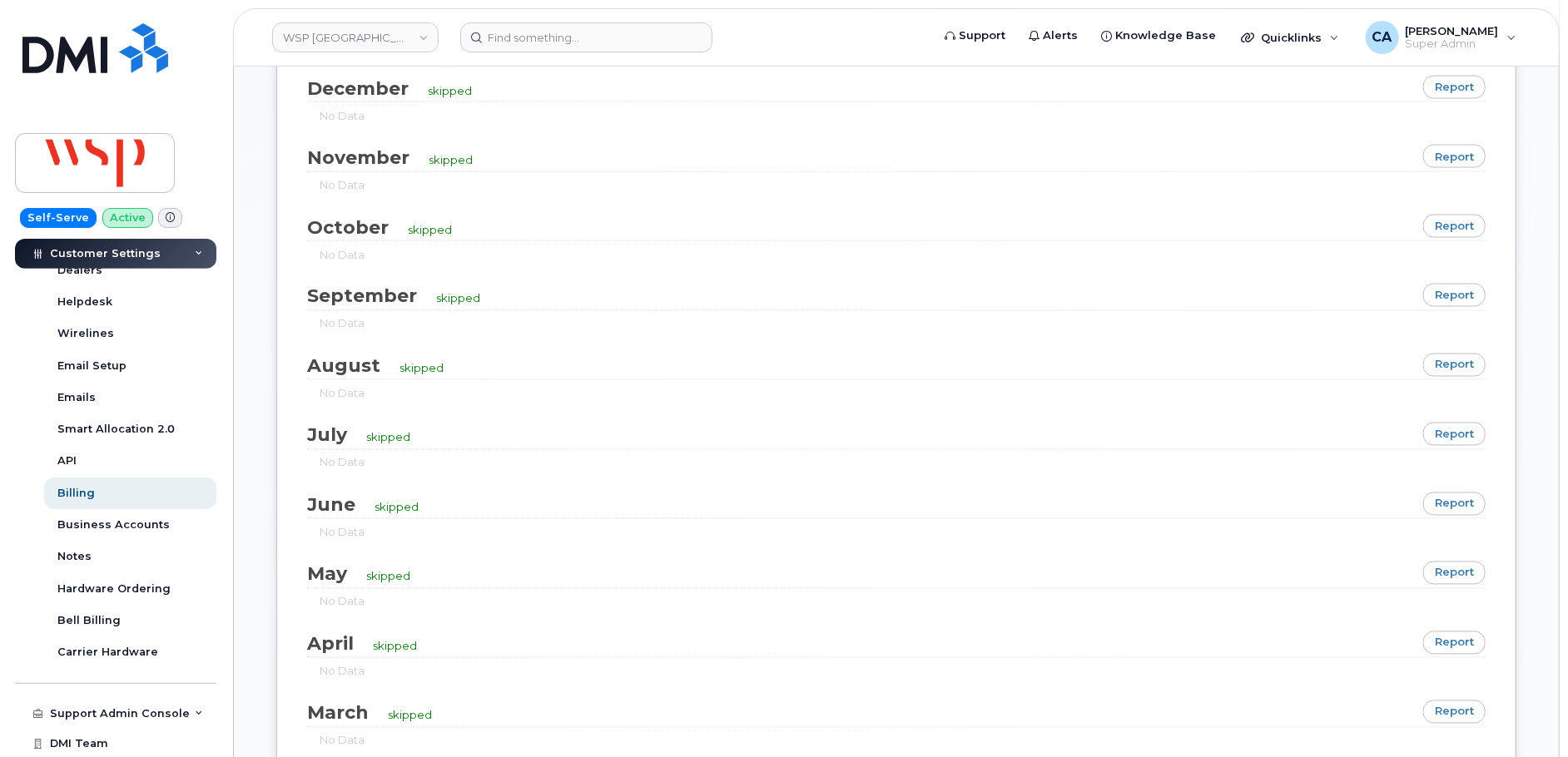
scroll to position [521, 0]
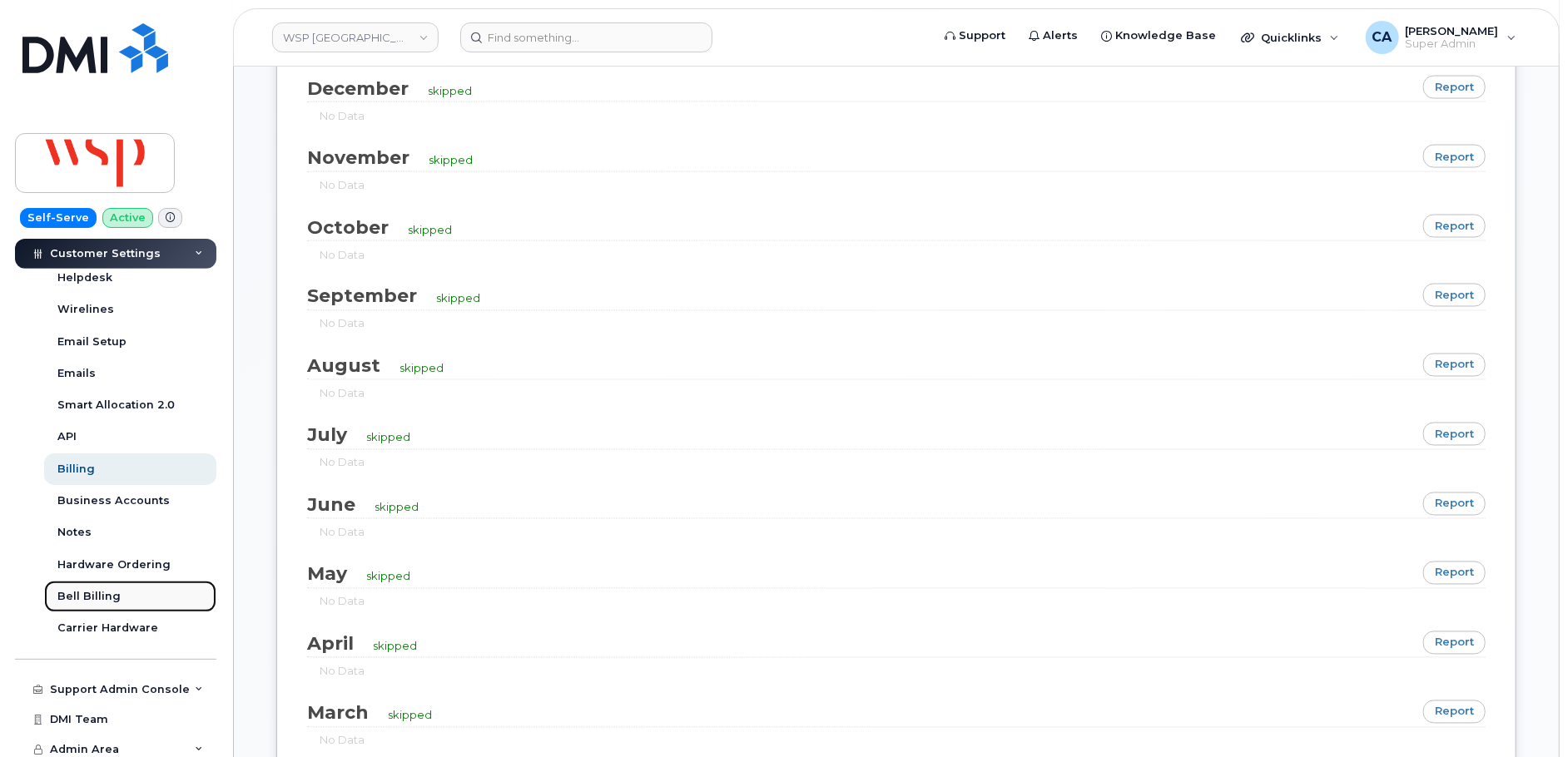
click at [83, 599] on div "Bell Billing" at bounding box center [89, 597] width 63 height 15
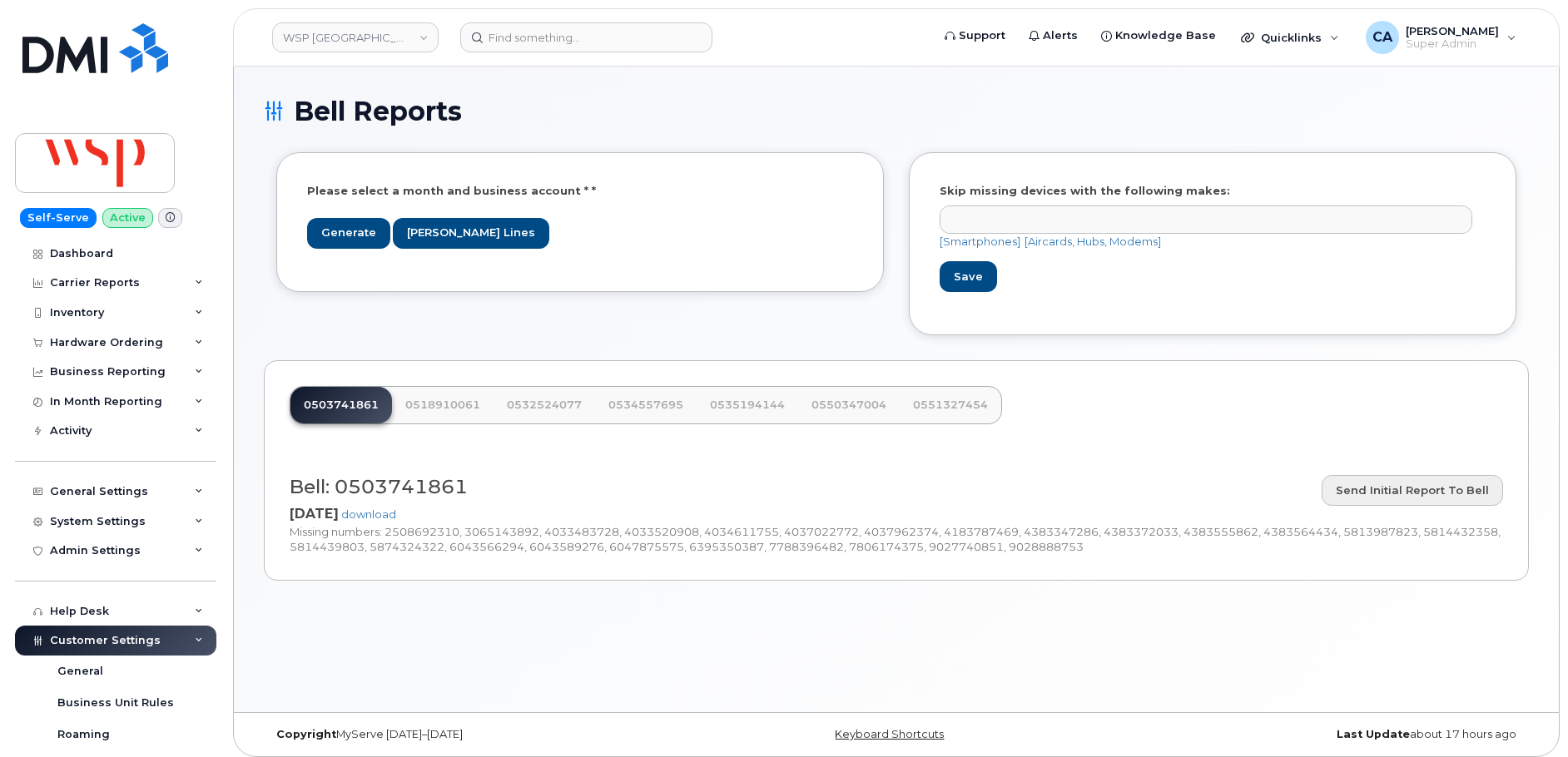
select select
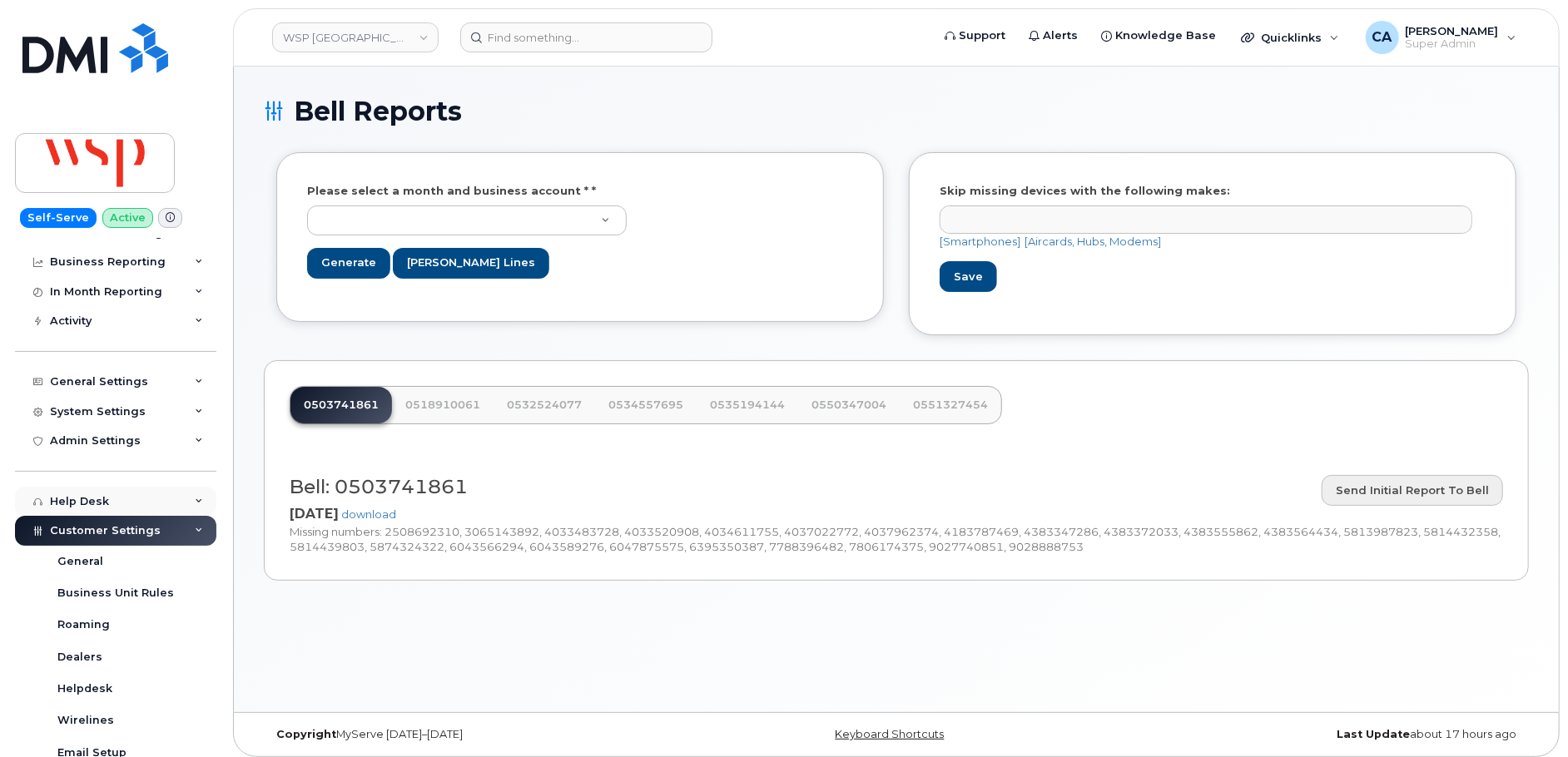
scroll to position [131, 0]
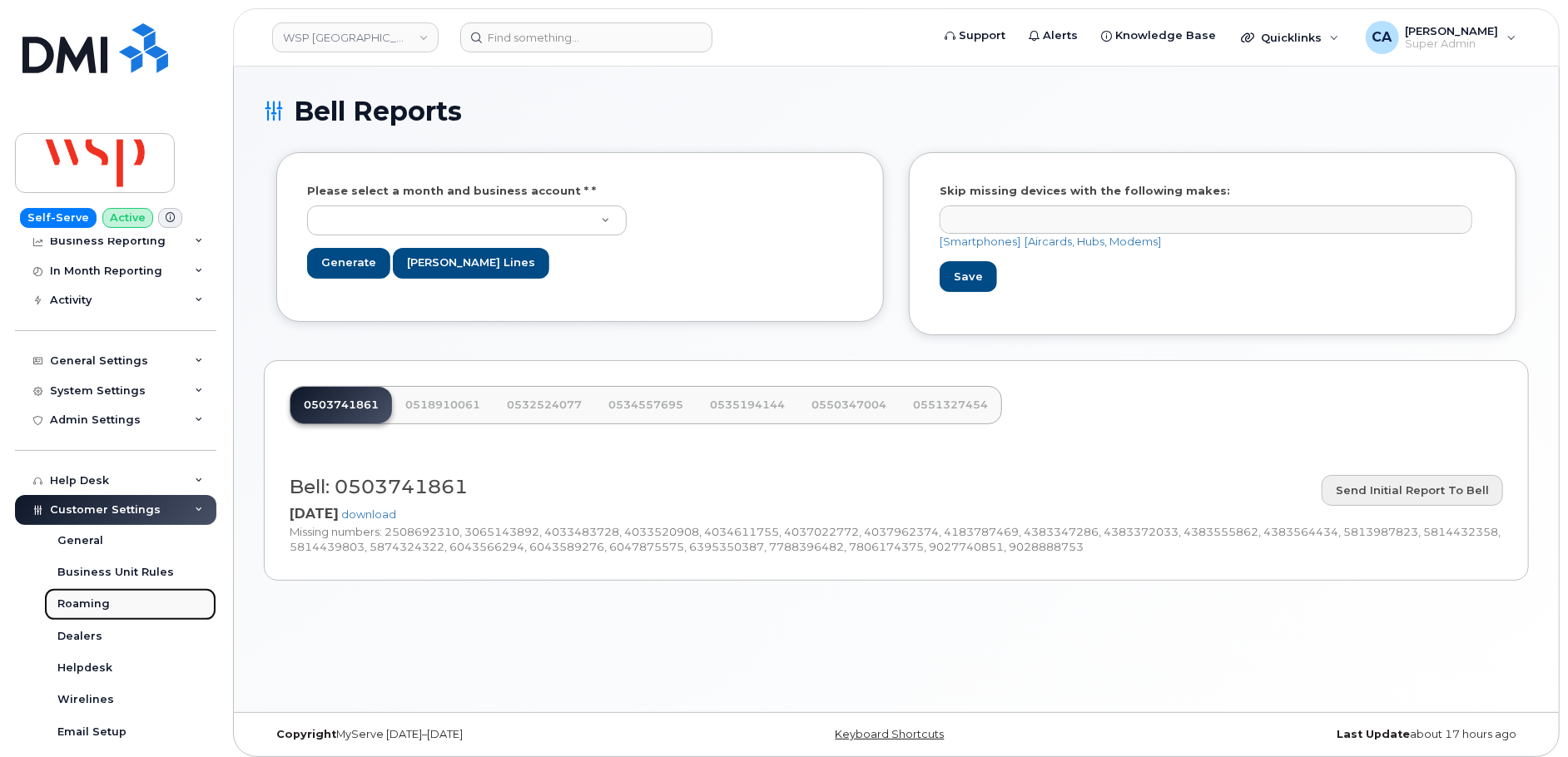
click at [112, 608] on link "Roaming" at bounding box center [131, 604] width 172 height 32
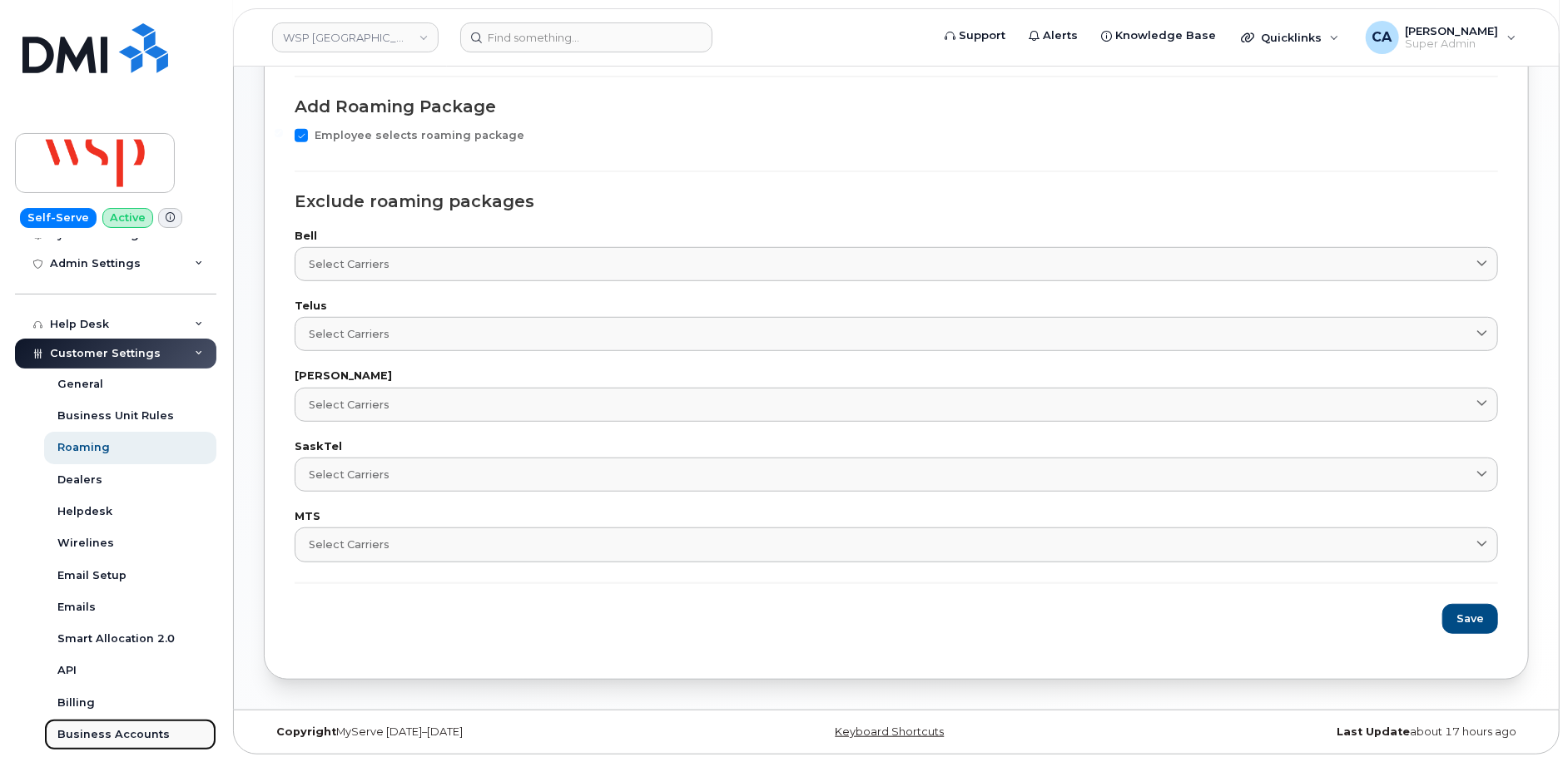
scroll to position [511, 0]
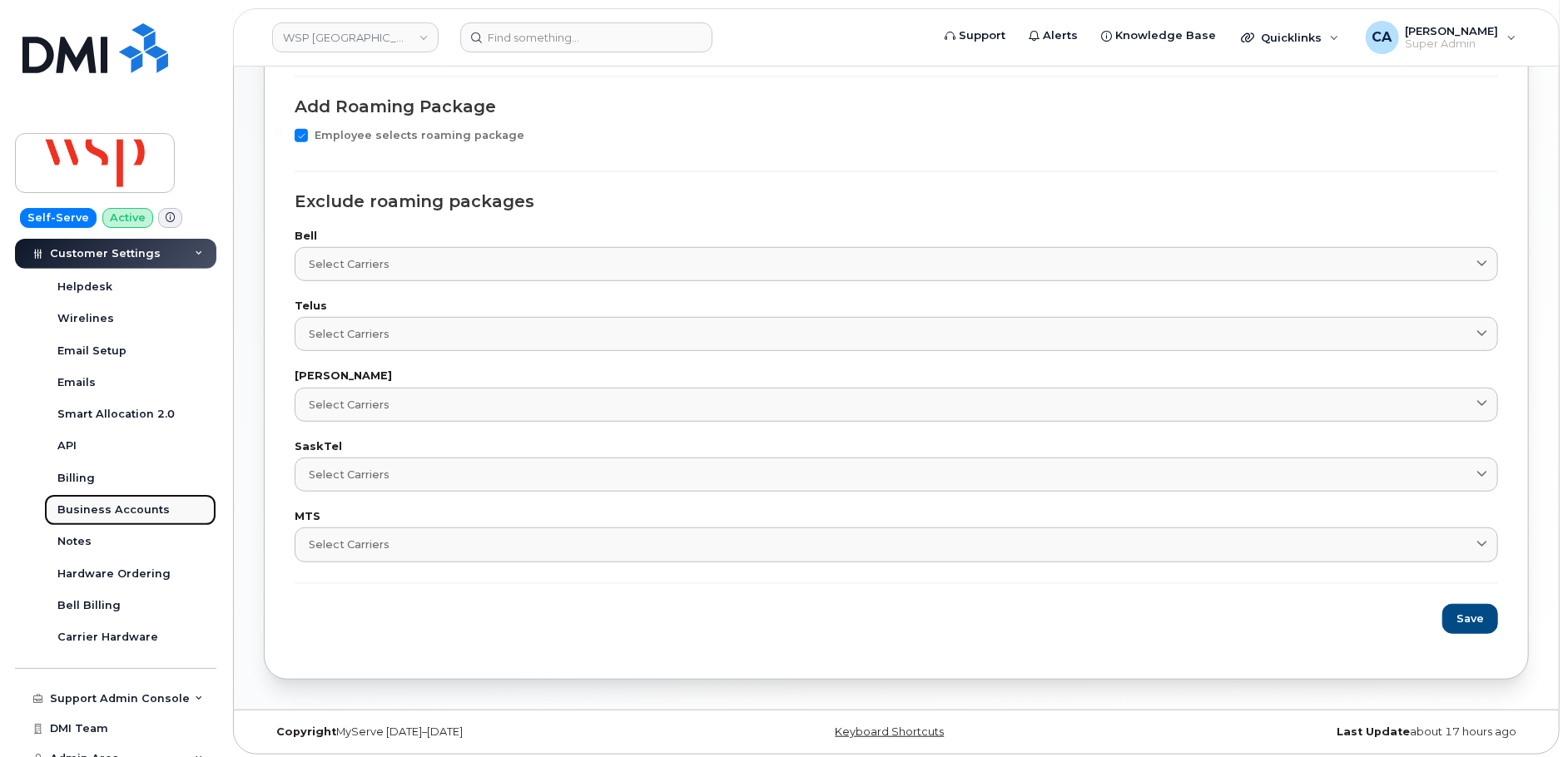
click at [93, 499] on link "Business Accounts" at bounding box center [131, 510] width 172 height 32
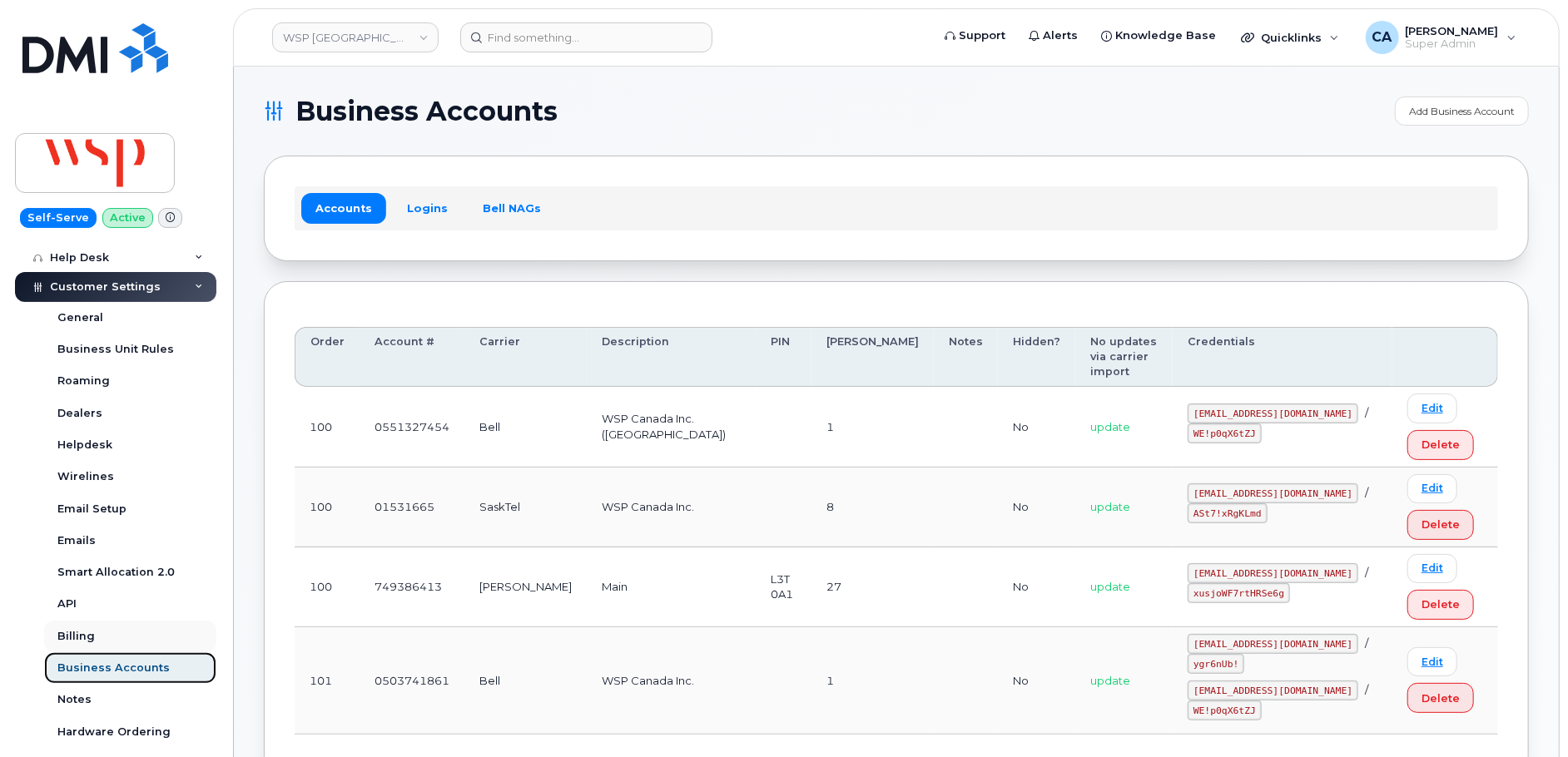
scroll to position [347, 0]
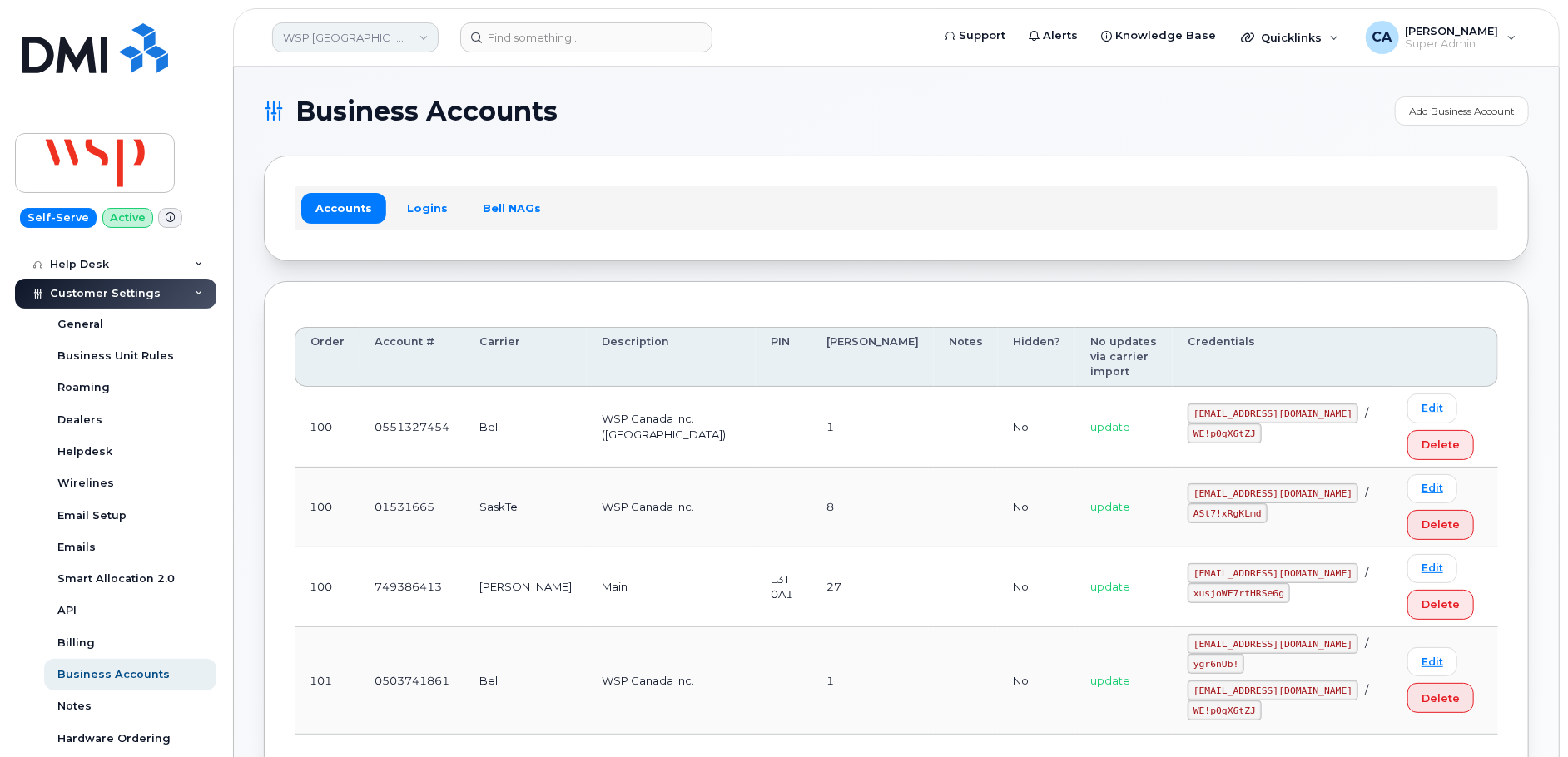
click at [382, 47] on link "WSP [GEOGRAPHIC_DATA]" at bounding box center [356, 37] width 167 height 30
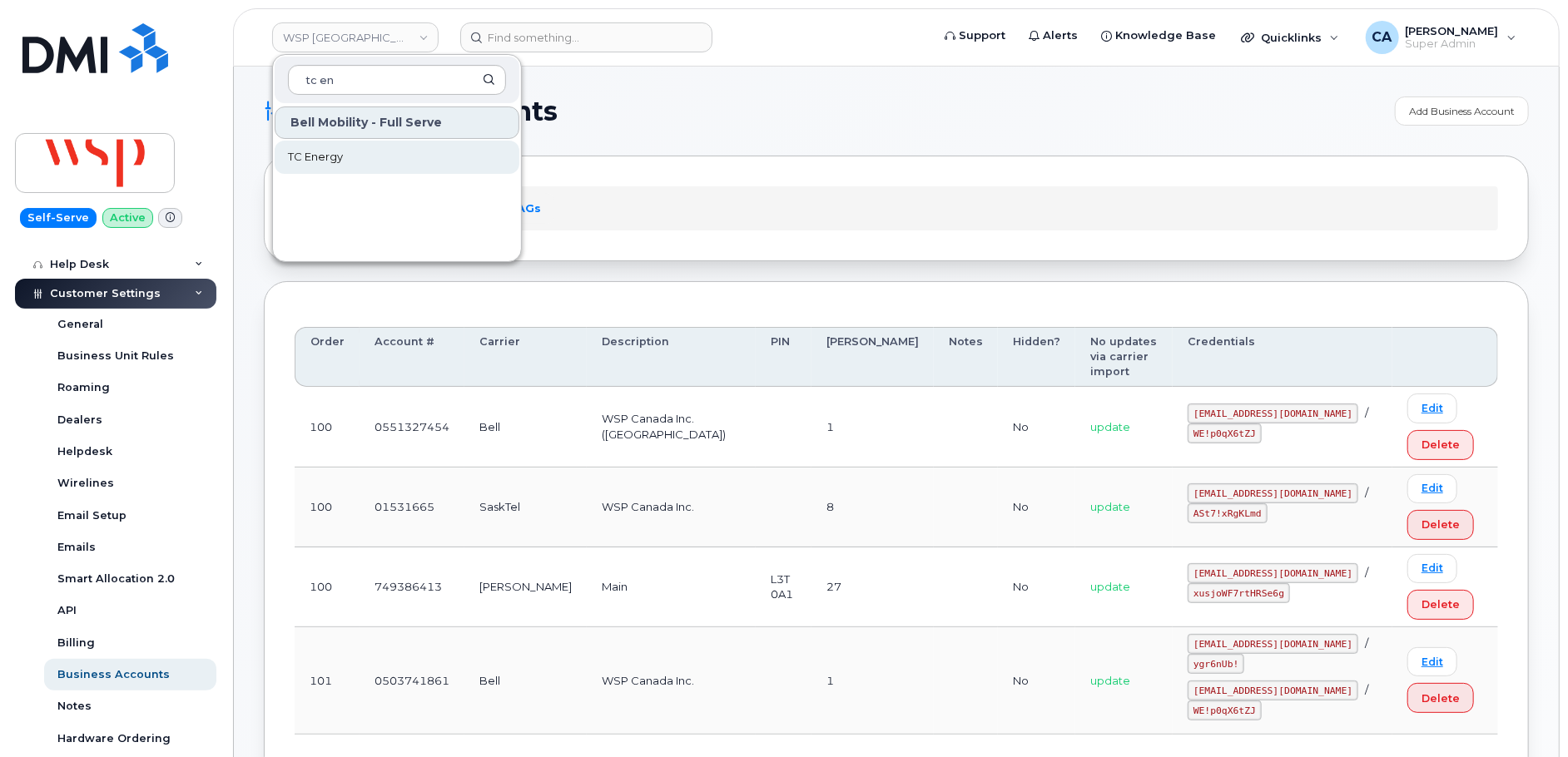
type input "tc en"
click at [348, 170] on link "TC Energy" at bounding box center [397, 158] width 245 height 33
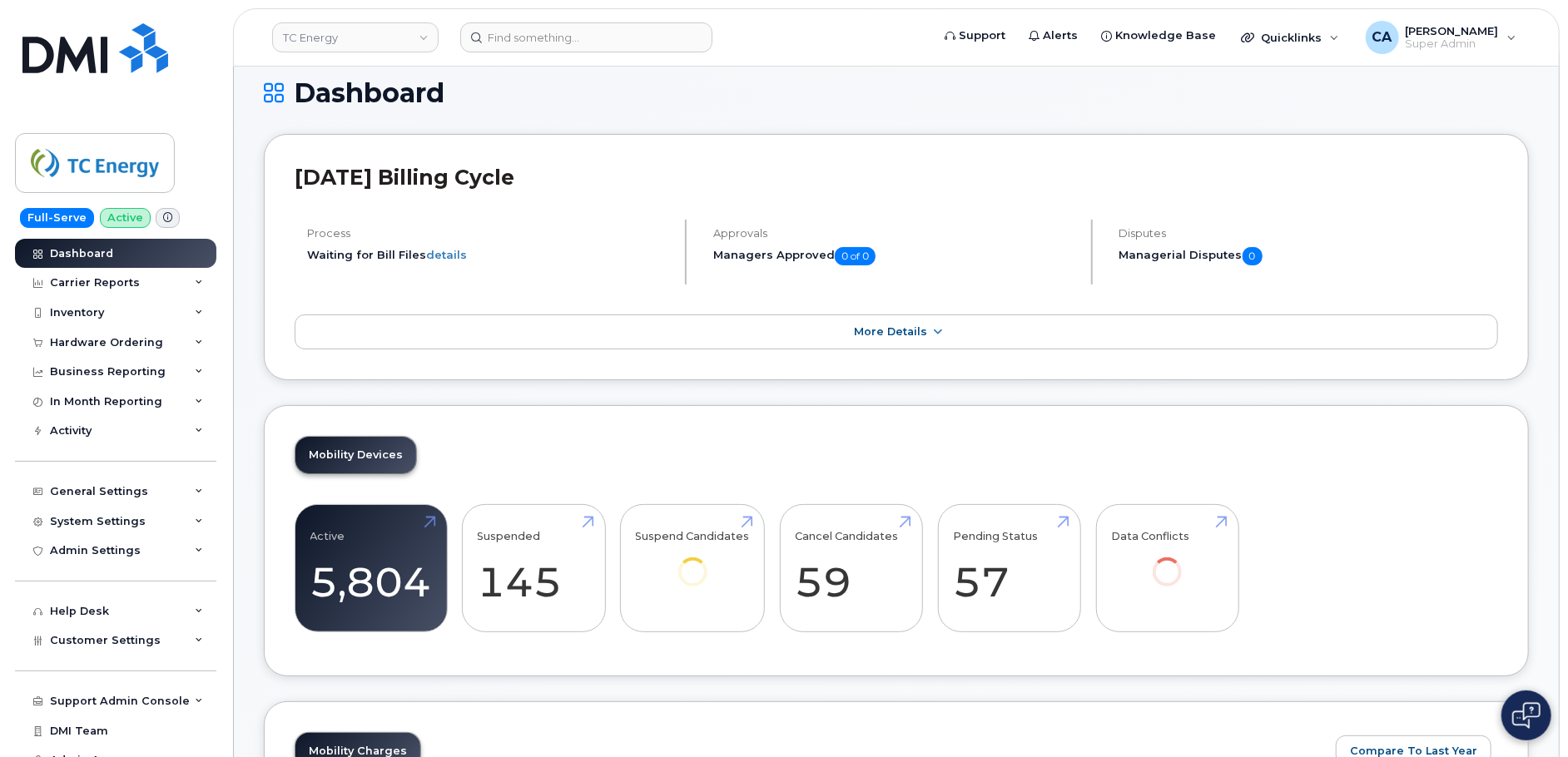
scroll to position [21, 0]
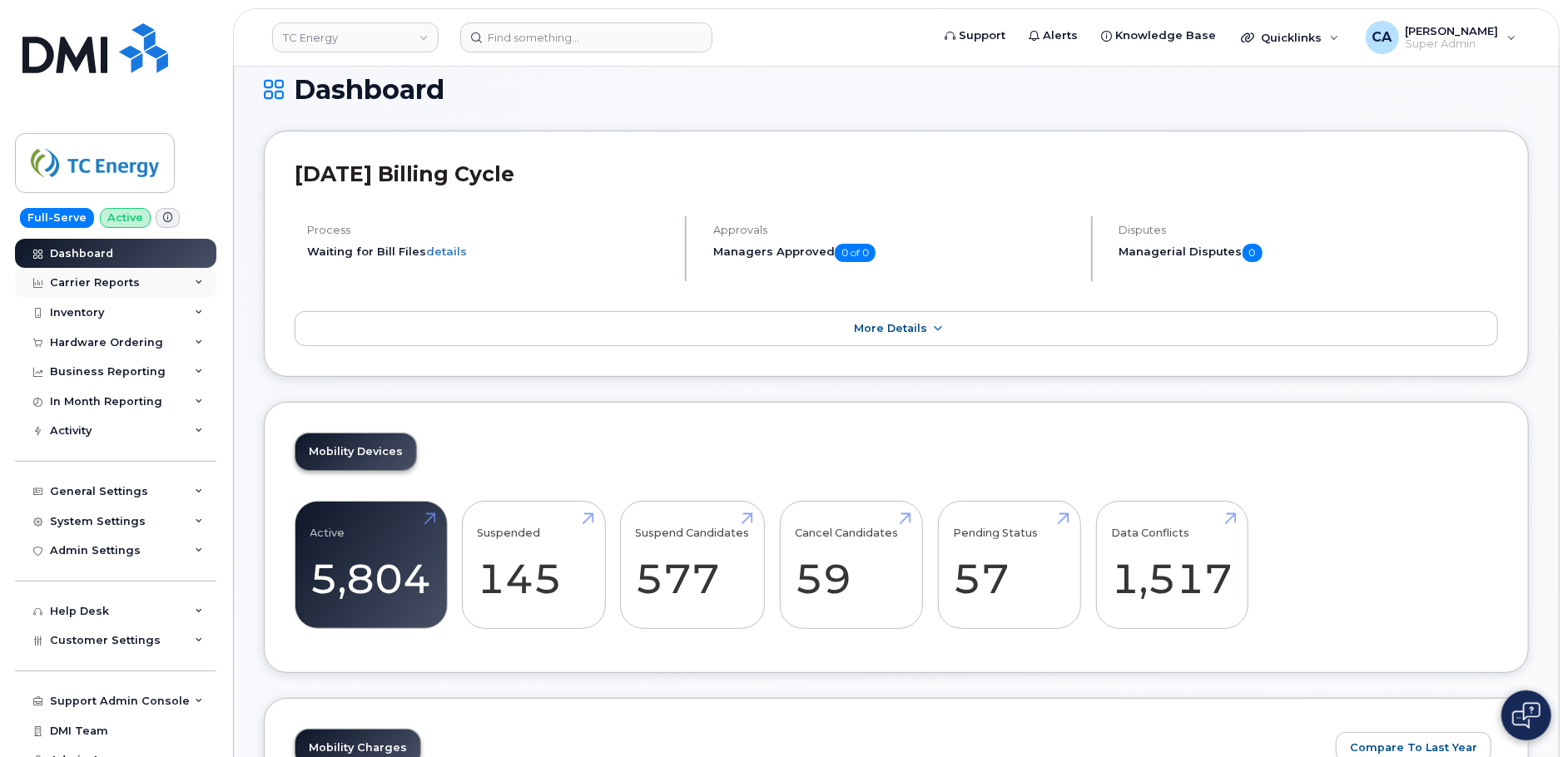
click at [112, 282] on div "Carrier Reports" at bounding box center [95, 283] width 90 height 13
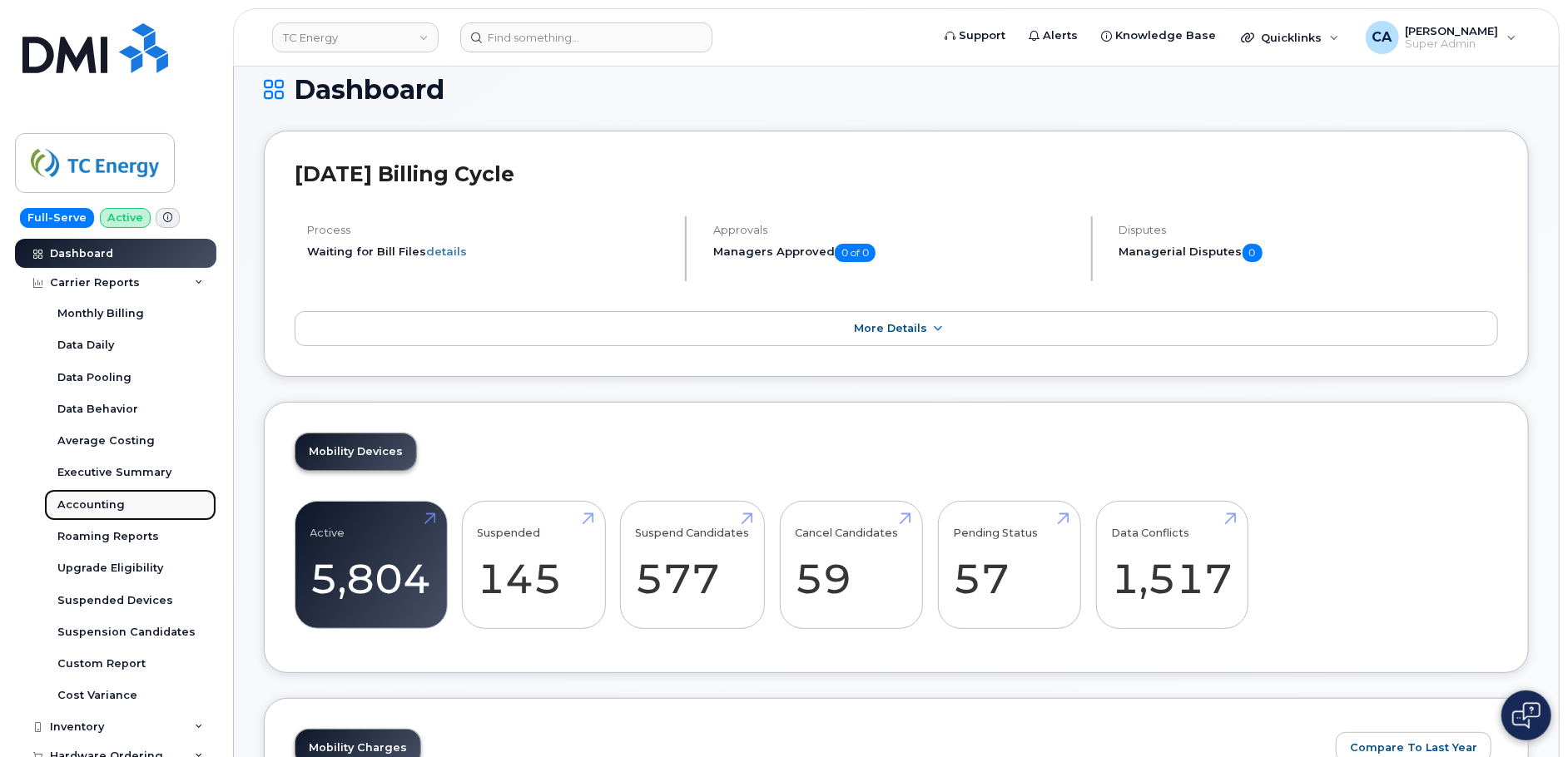
click at [85, 510] on div "Accounting" at bounding box center [91, 505] width 68 height 15
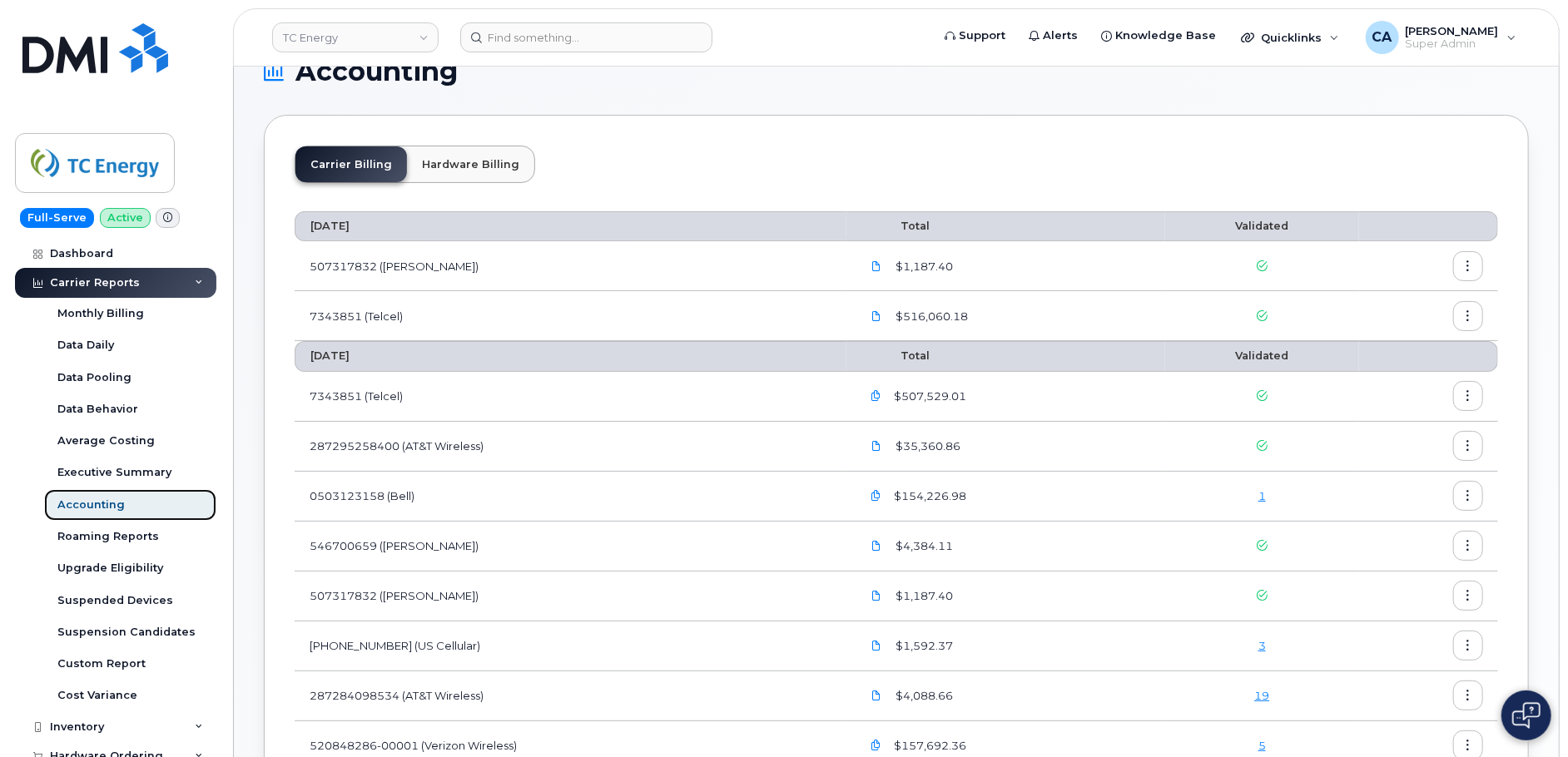
scroll to position [43, 0]
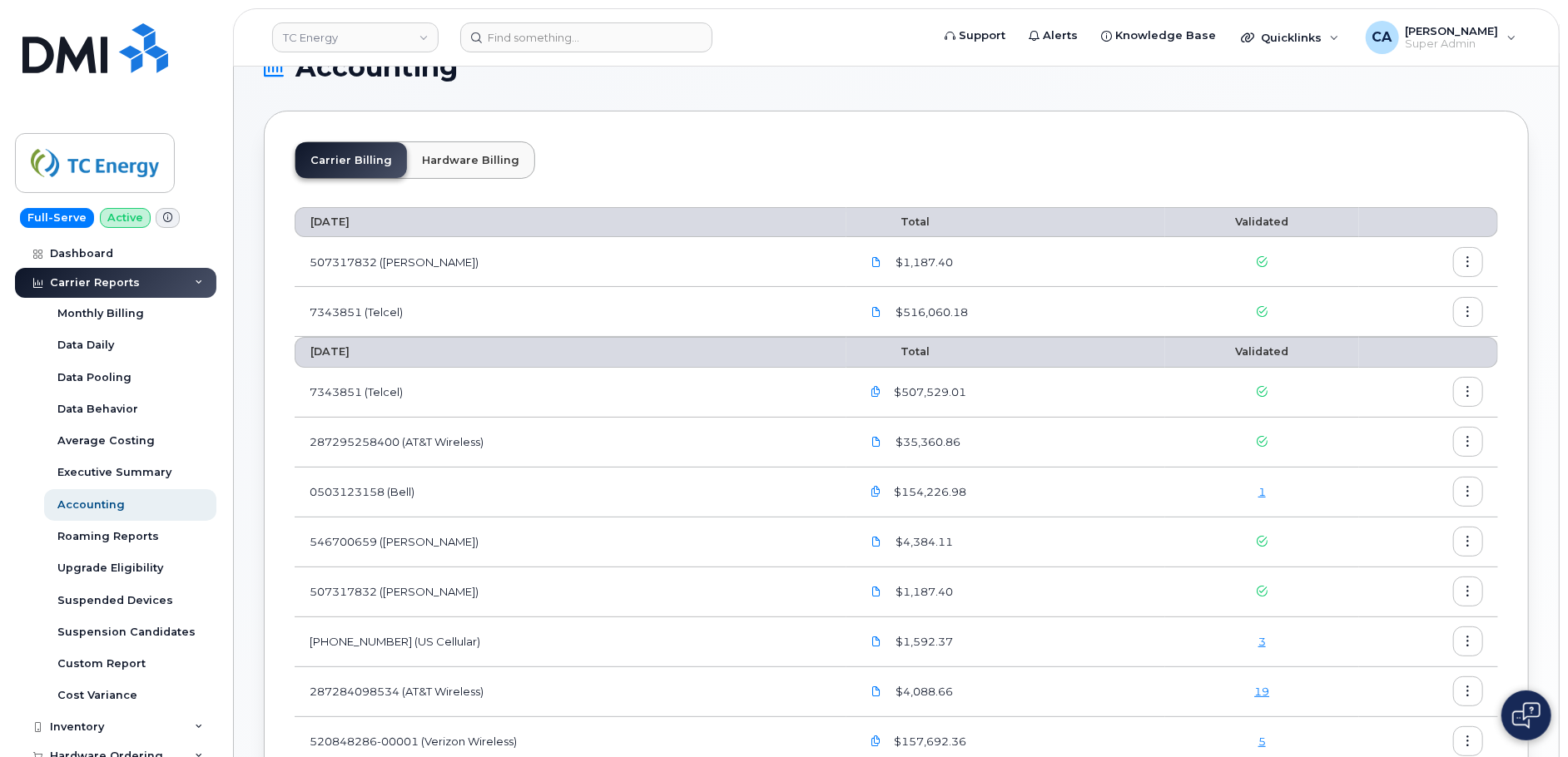
click at [877, 387] on icon "button" at bounding box center [876, 393] width 11 height 11
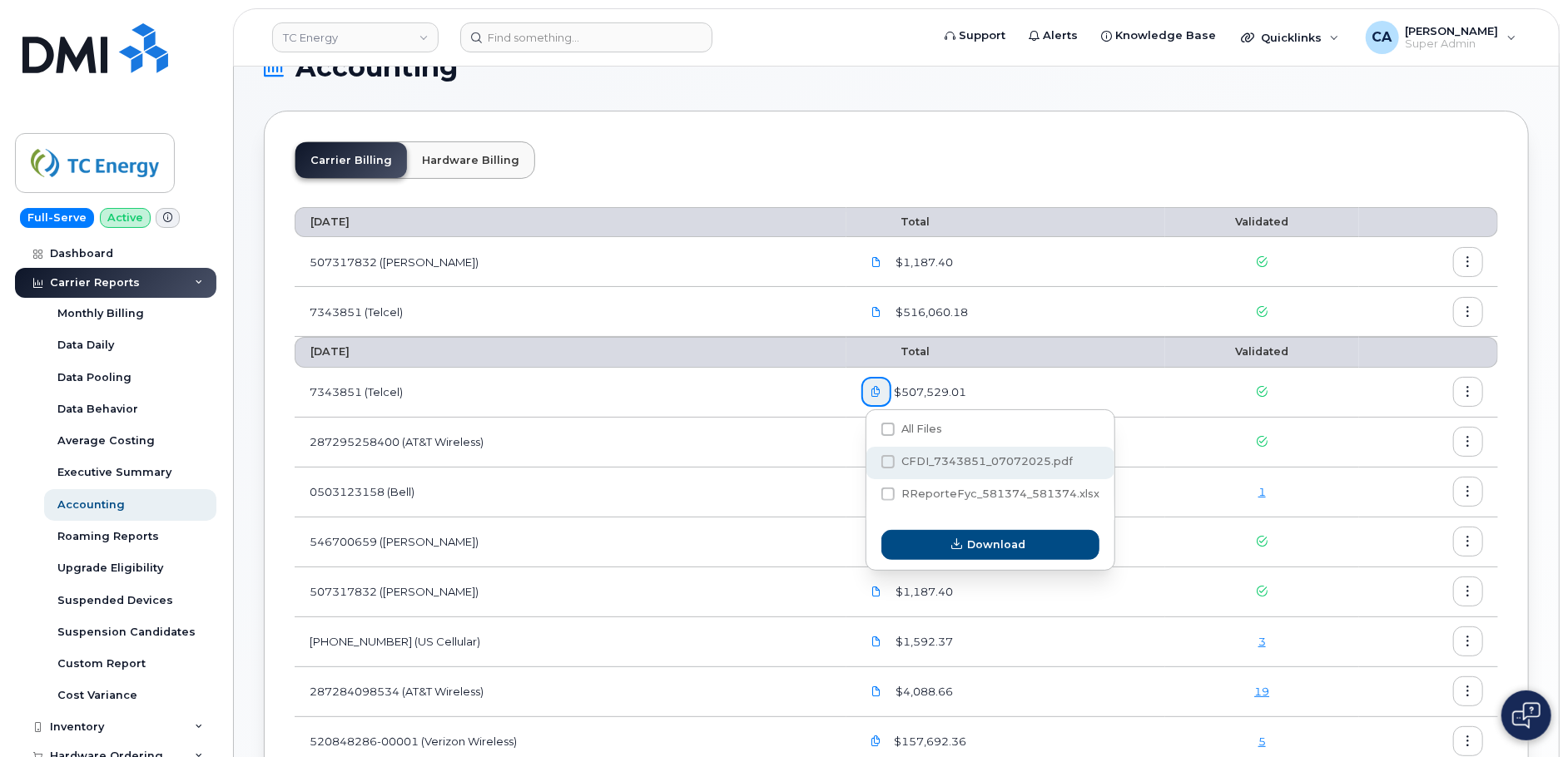
click at [934, 463] on span "CFDI_7343851_07072025.pdf" at bounding box center [986, 461] width 171 height 12
click at [869, 463] on input "CFDI_7343851_07072025.pdf" at bounding box center [865, 462] width 8 height 8
checkbox input "true"
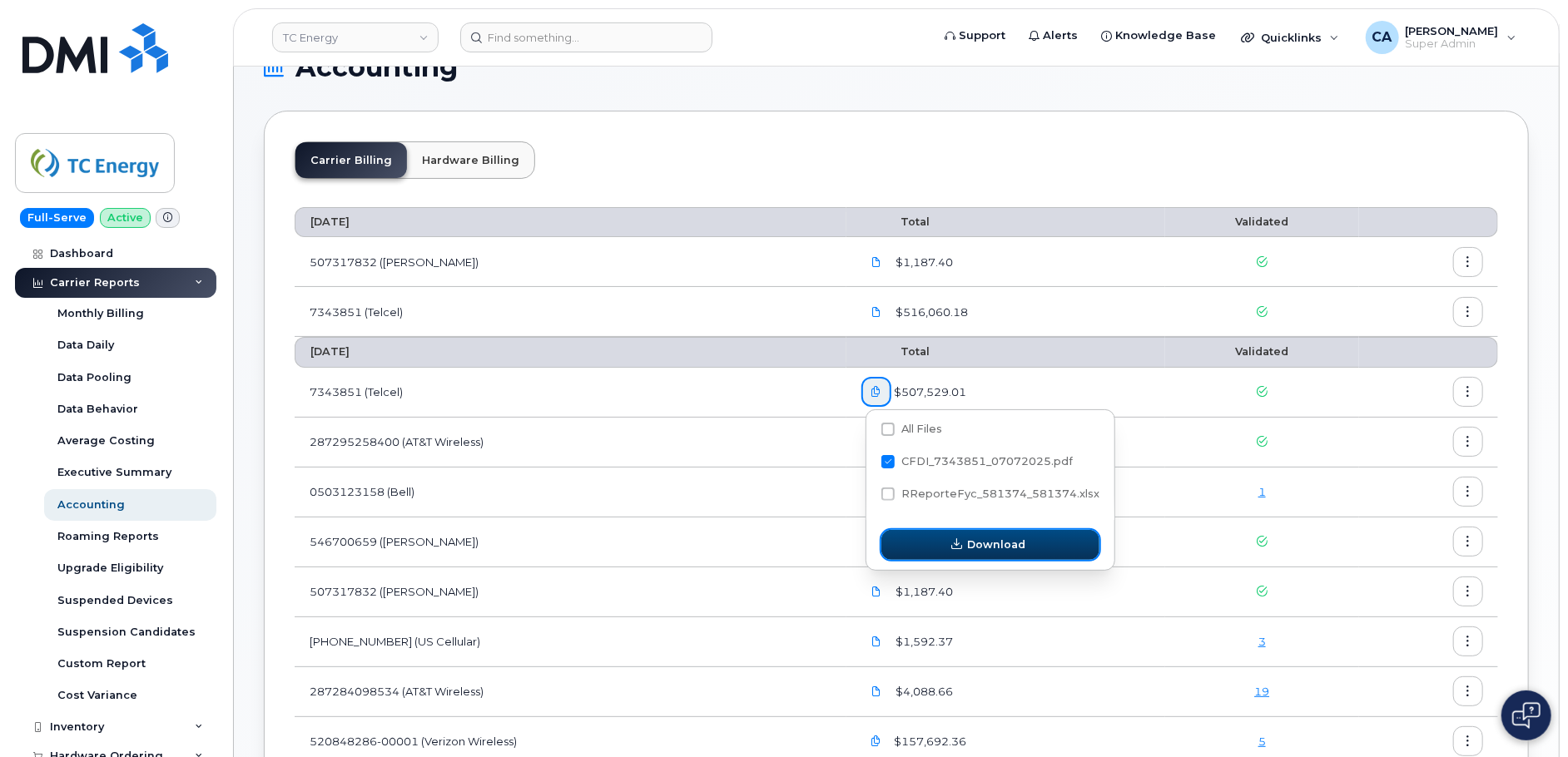
click at [922, 536] on button "Download" at bounding box center [990, 545] width 218 height 30
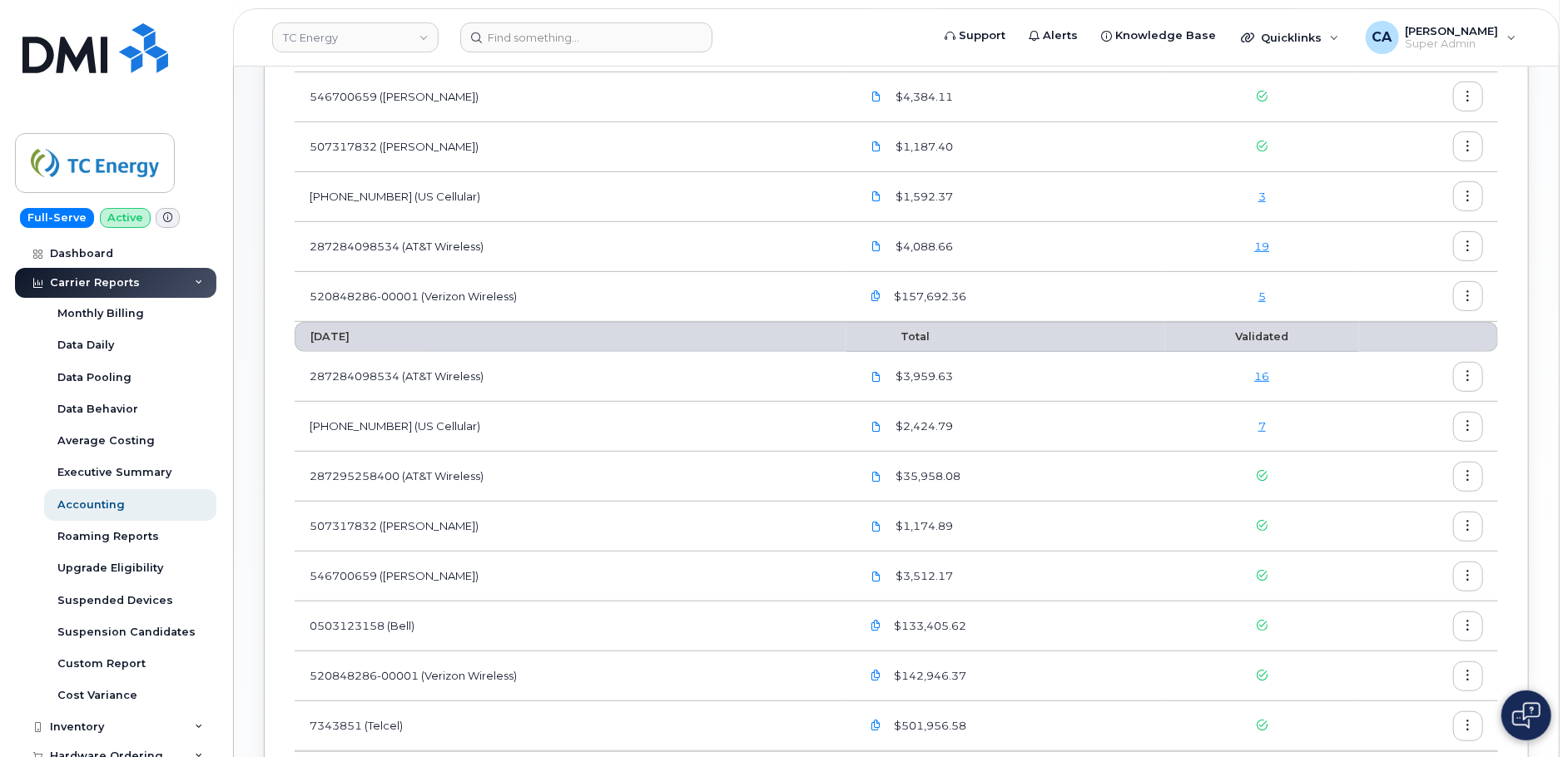
scroll to position [664, 0]
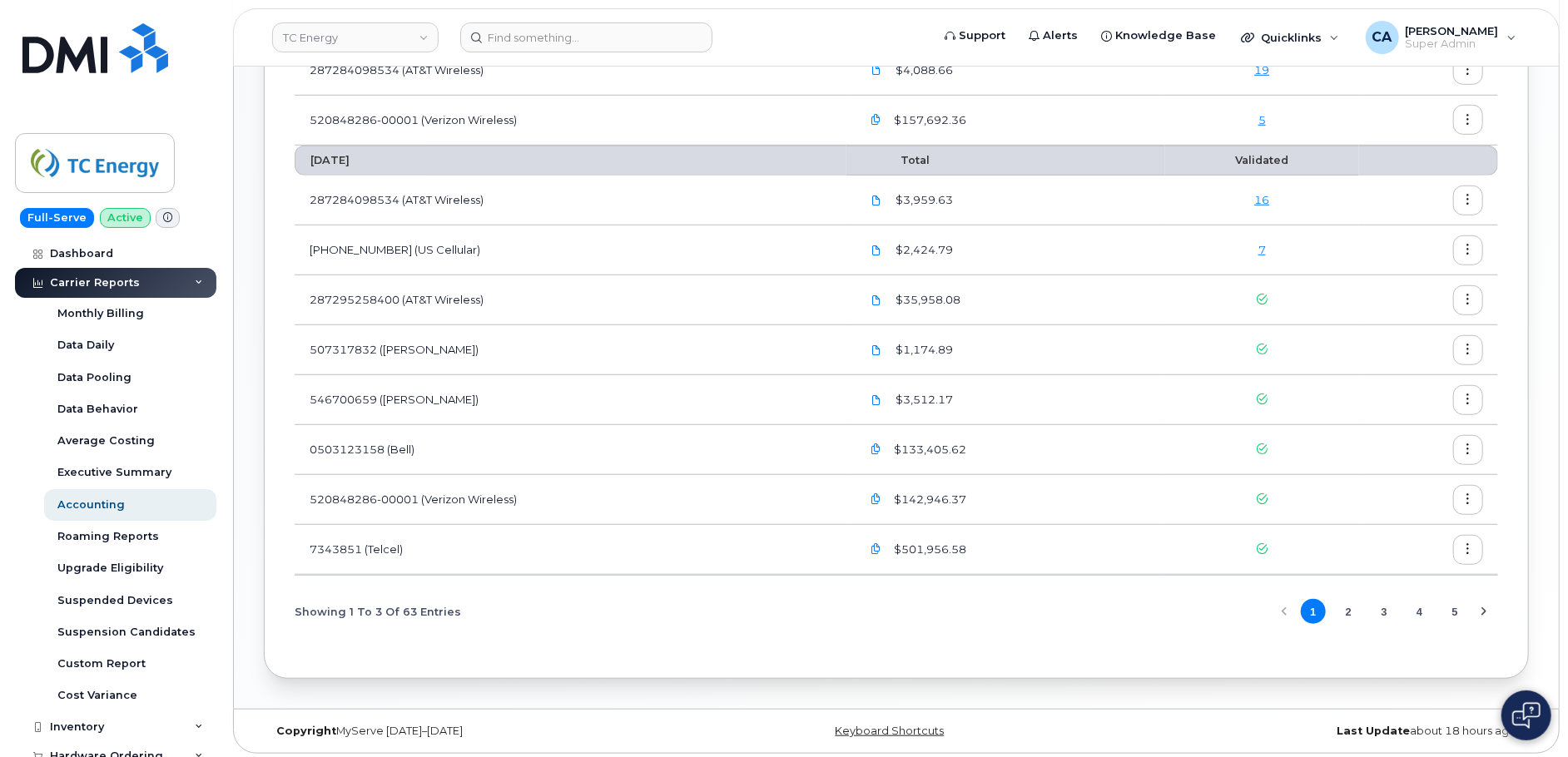
click at [879, 550] on icon "button" at bounding box center [876, 549] width 11 height 11
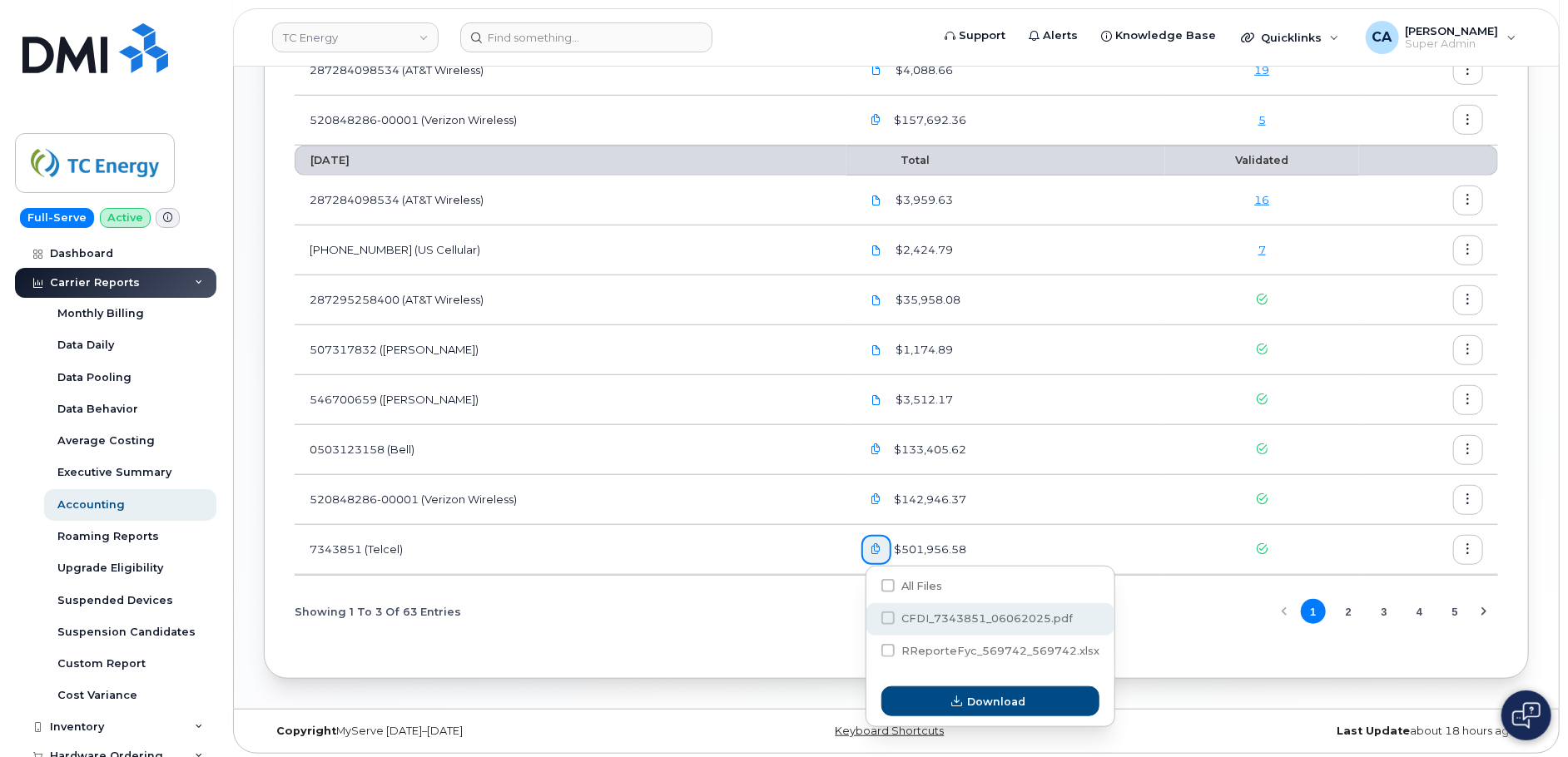
click at [946, 612] on span "CFDI_7343851_06062025.pdf" at bounding box center [986, 618] width 171 height 12
click at [869, 615] on input "CFDI_7343851_06062025.pdf" at bounding box center [865, 619] width 8 height 8
checkbox input "true"
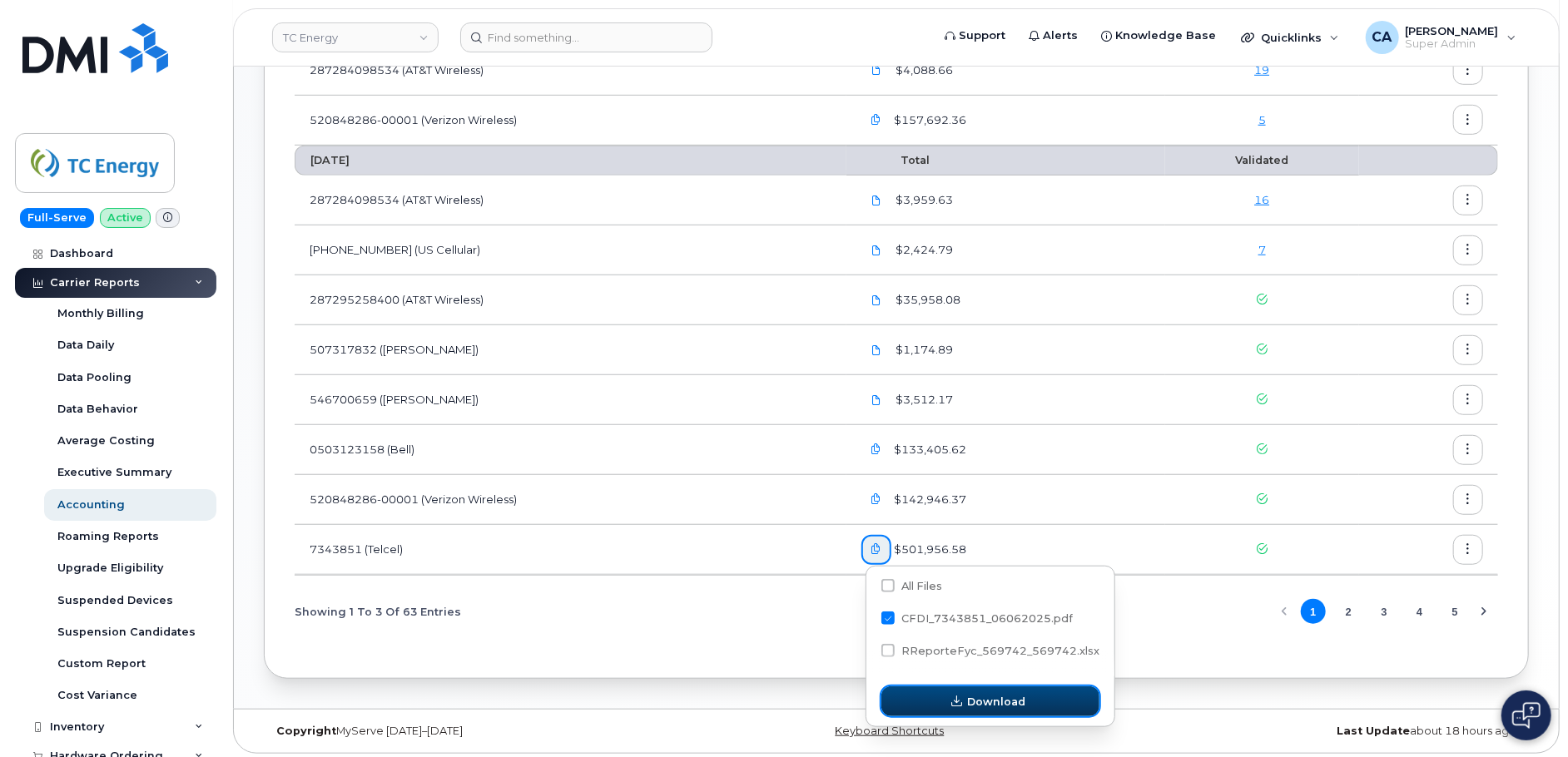
click at [925, 709] on button "Download" at bounding box center [990, 701] width 218 height 30
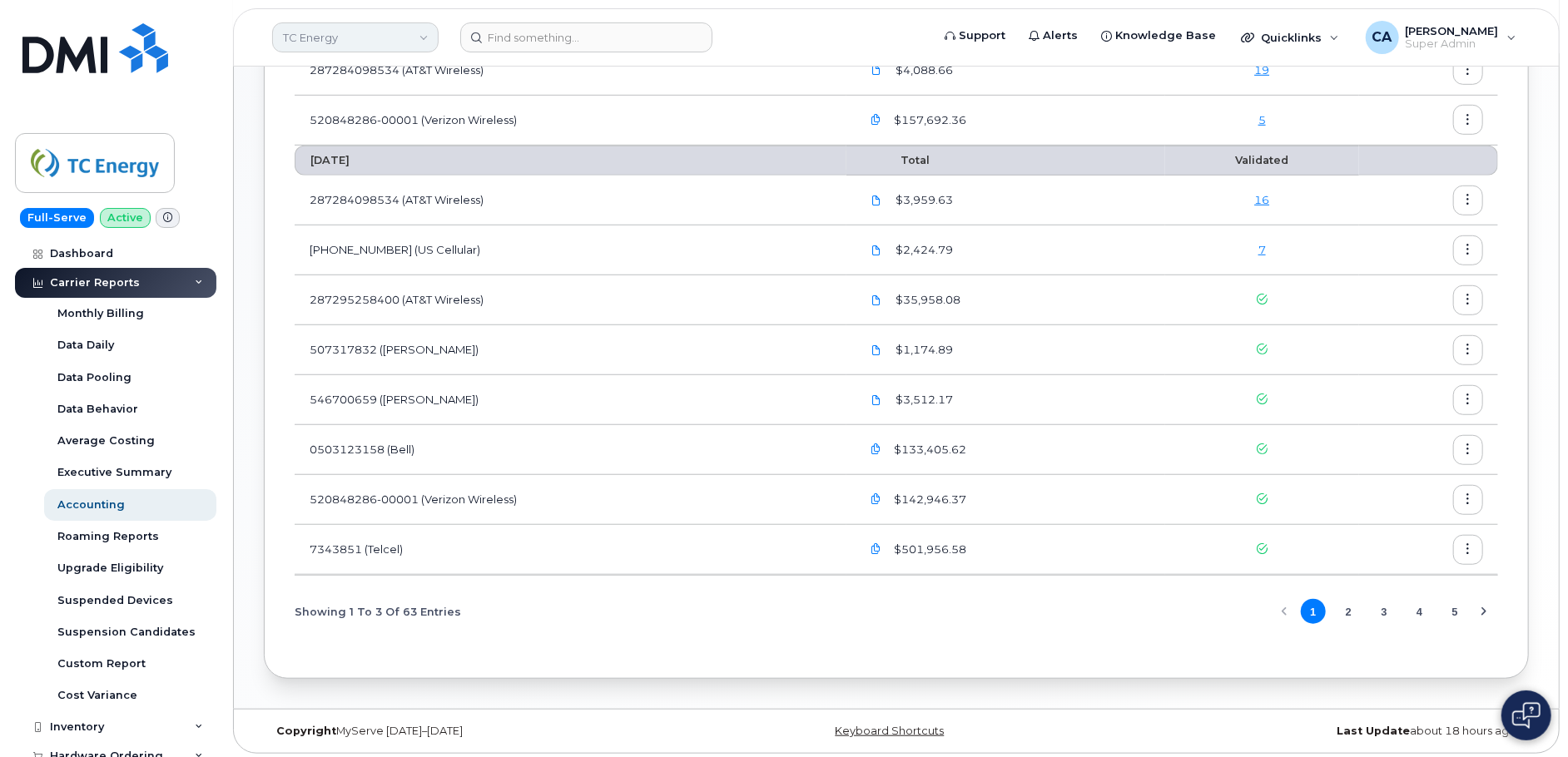
click at [324, 29] on link "TC Energy" at bounding box center [356, 37] width 167 height 30
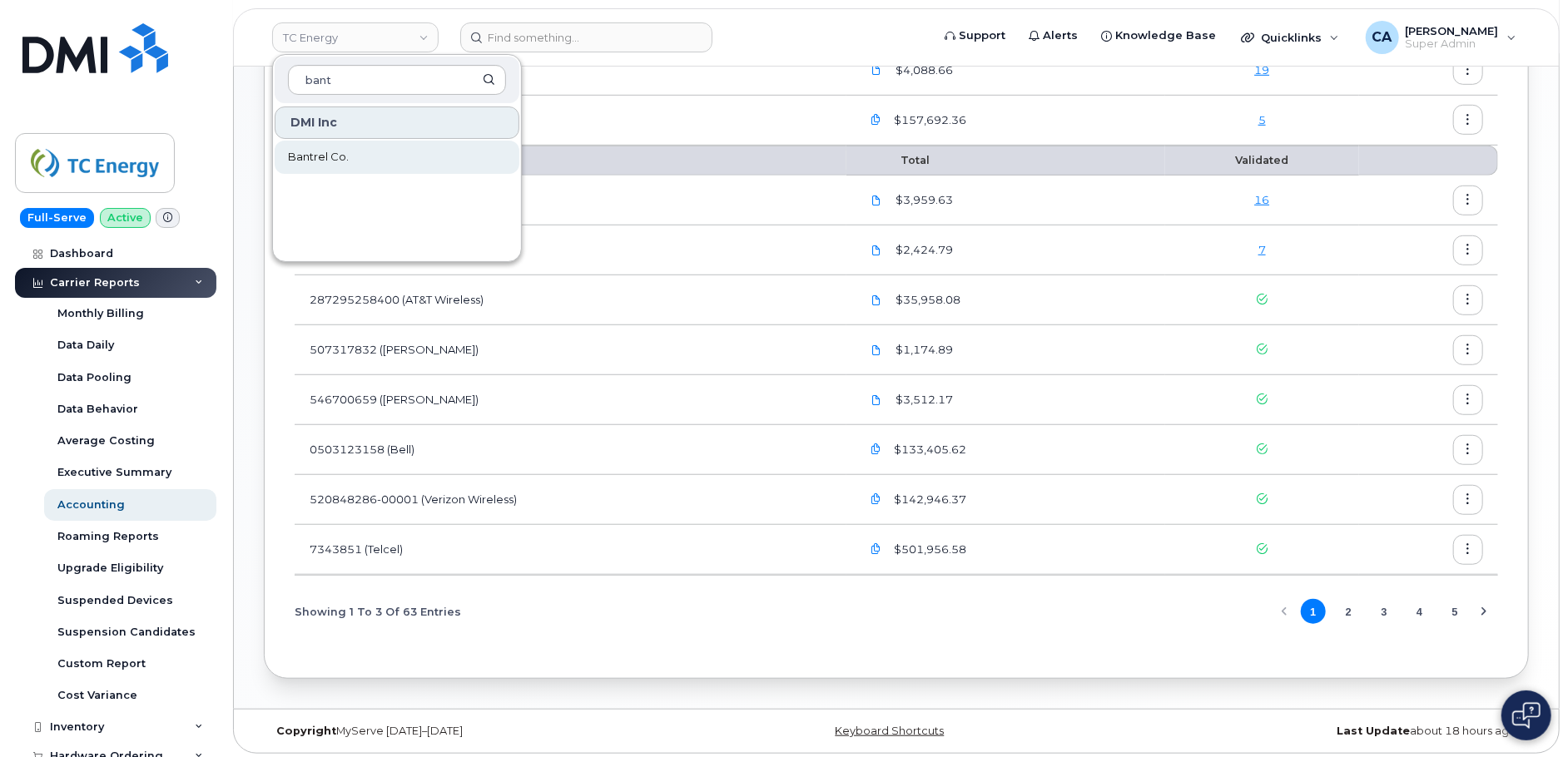
type input "bant"
click at [332, 149] on span "Bantrel Co." at bounding box center [319, 158] width 61 height 17
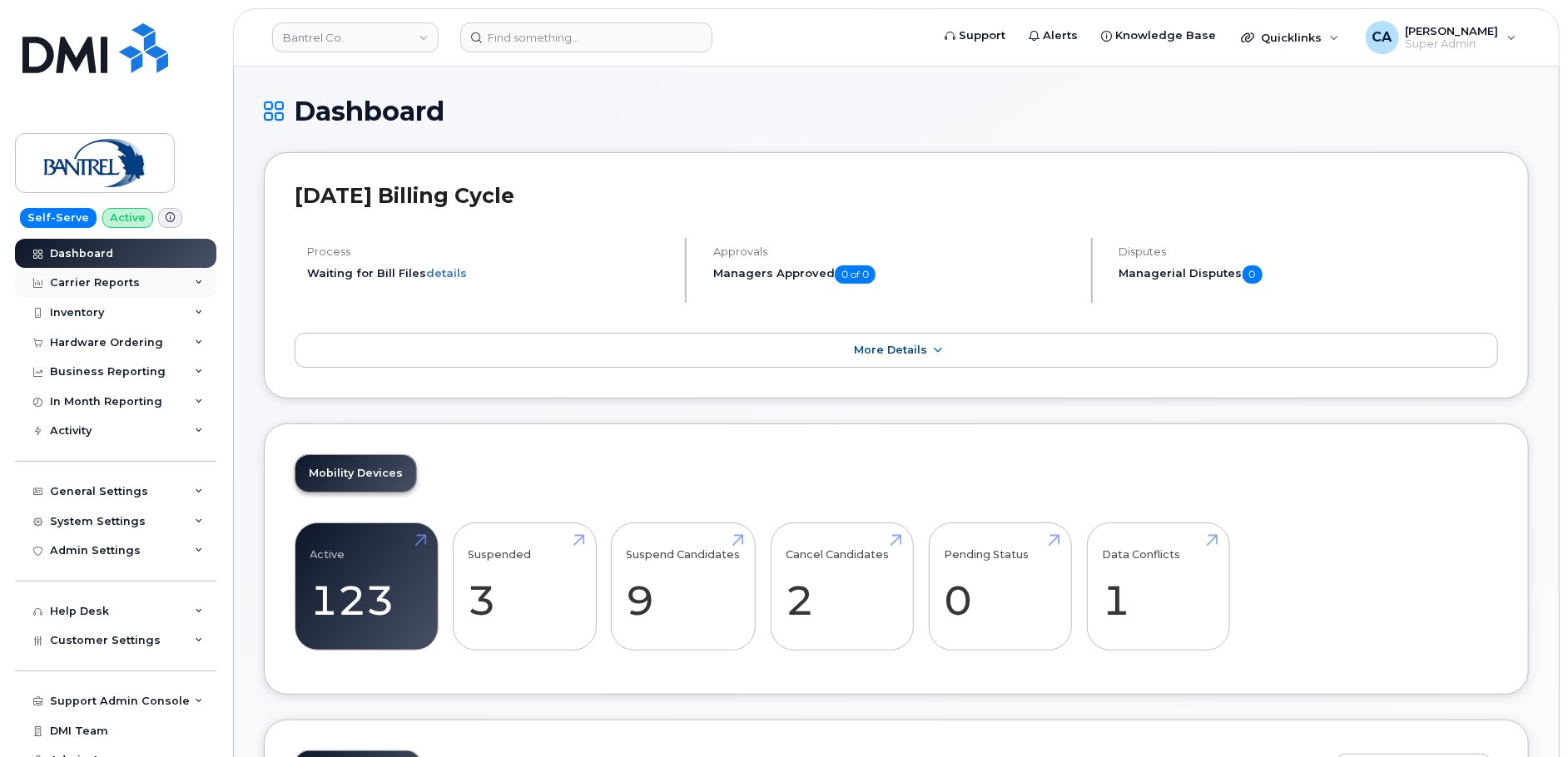
click at [114, 287] on div "Carrier Reports" at bounding box center [95, 283] width 90 height 13
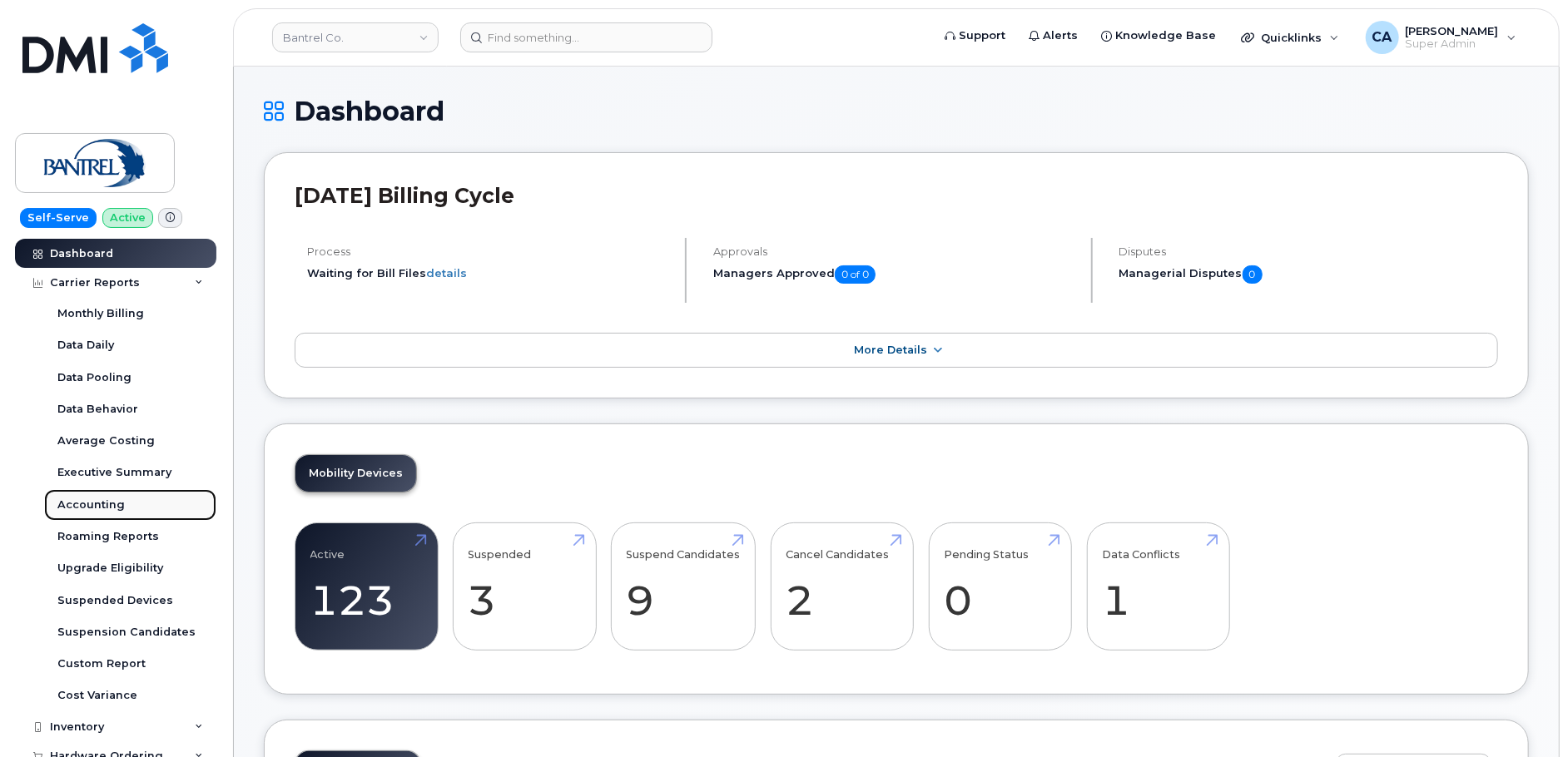
click at [96, 509] on div "Accounting" at bounding box center [91, 505] width 68 height 15
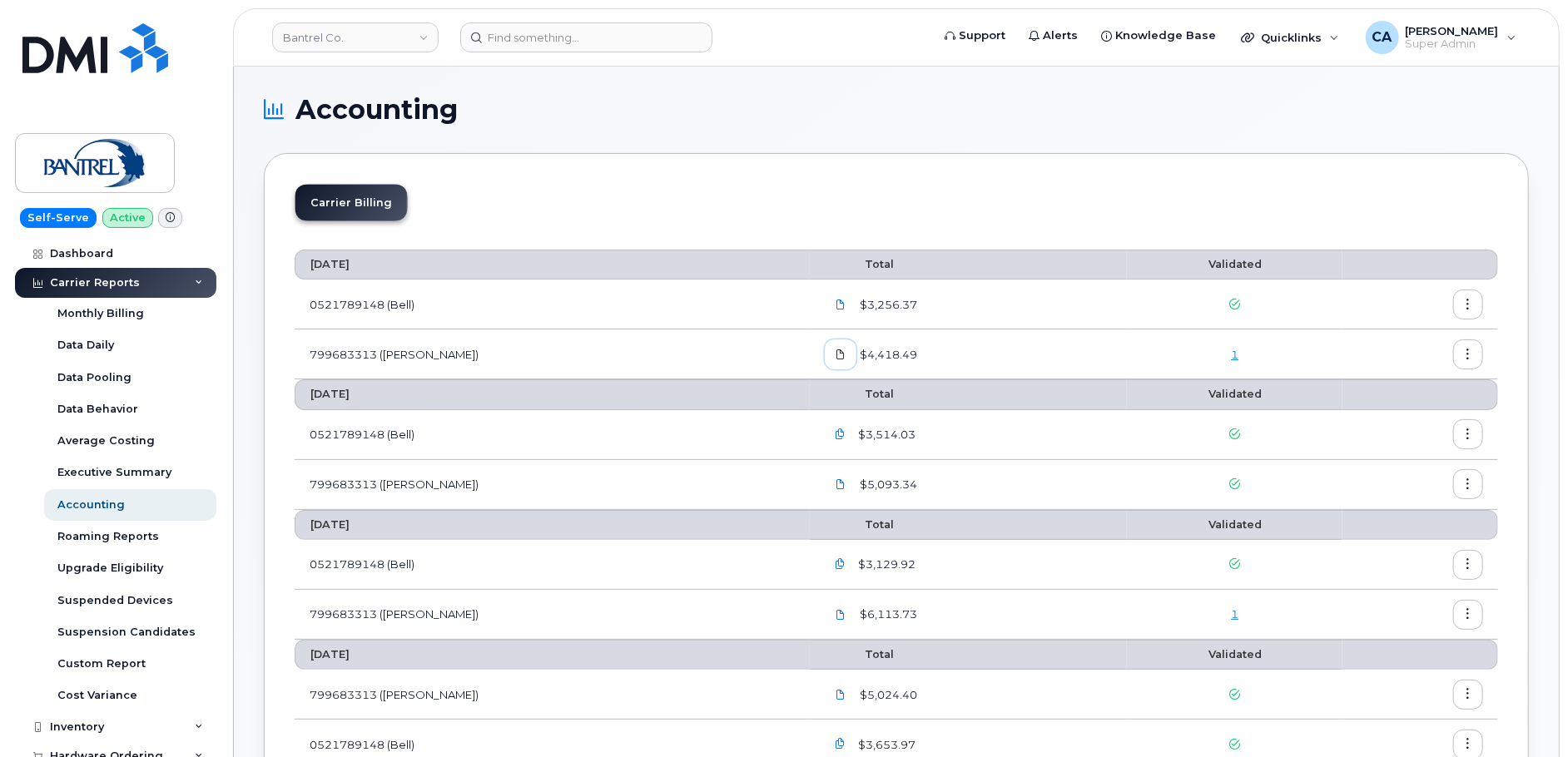
click at [836, 352] on icon at bounding box center [841, 354] width 10 height 10
